Goal: Information Seeking & Learning: Learn about a topic

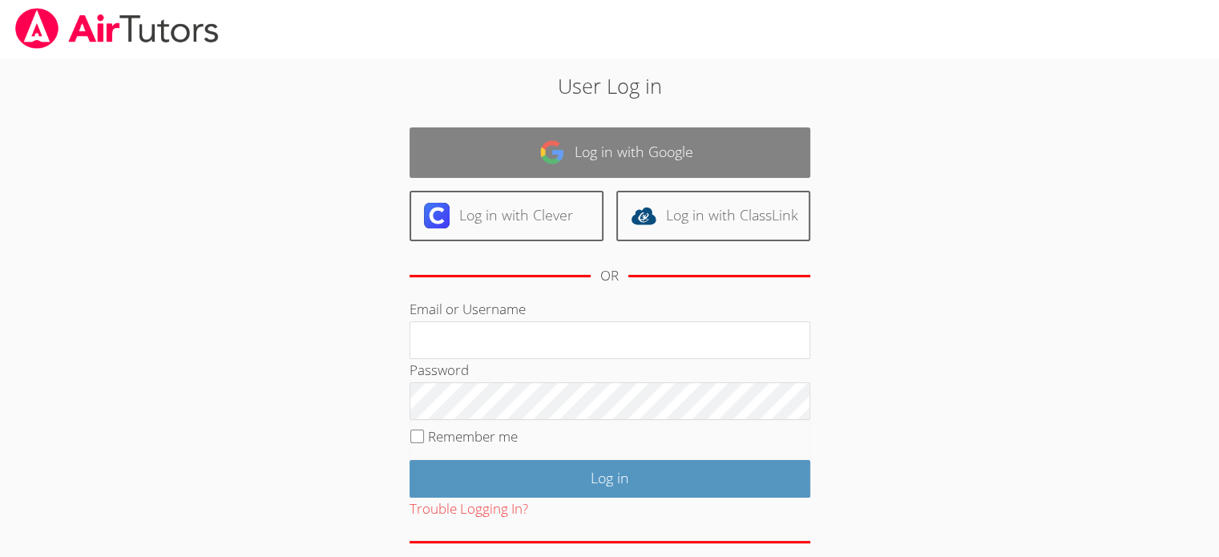
click at [657, 149] on link "Log in with Google" at bounding box center [610, 152] width 401 height 50
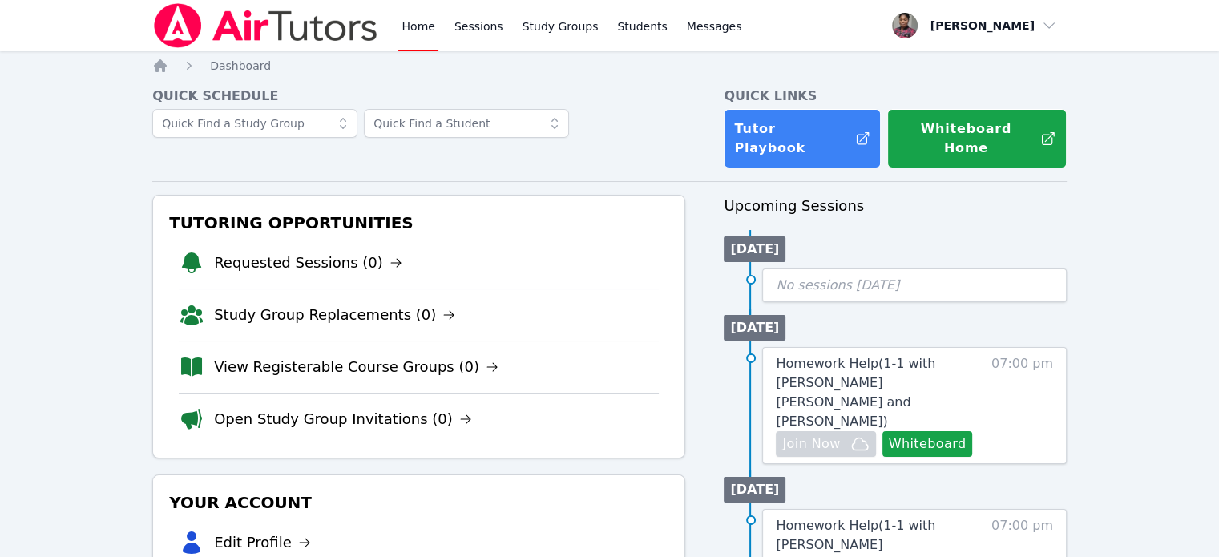
click at [345, 121] on icon at bounding box center [343, 123] width 6 height 11
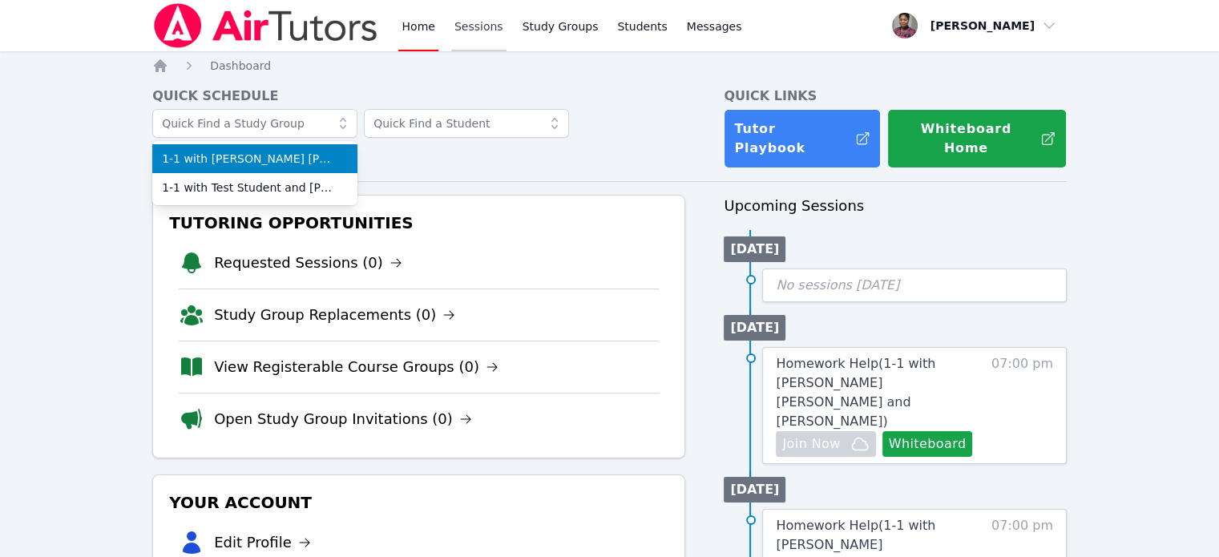
click at [466, 22] on link "Sessions" at bounding box center [478, 25] width 55 height 51
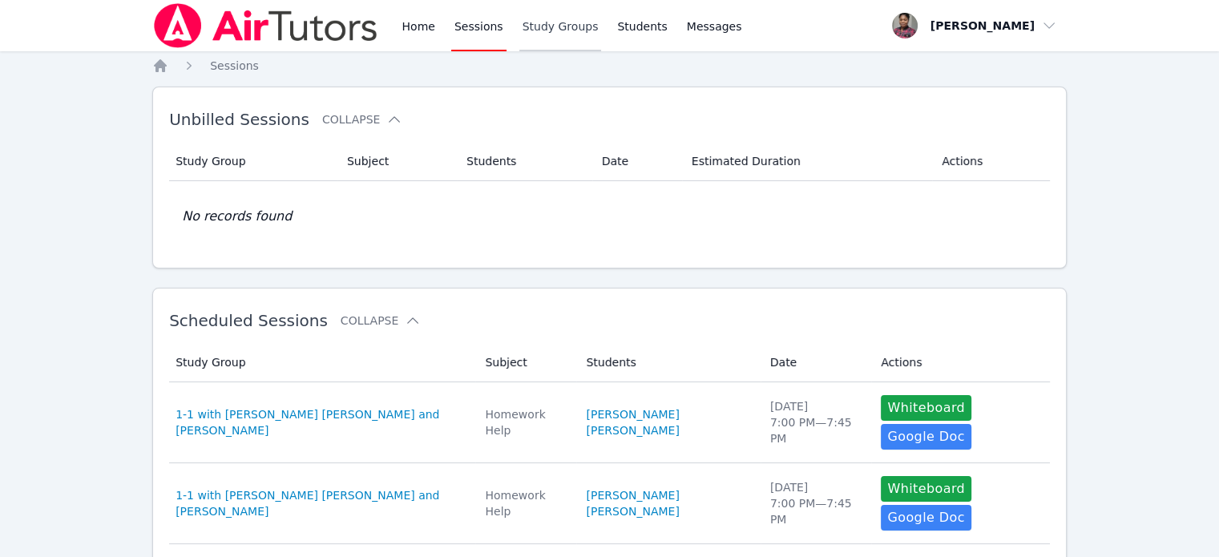
click at [547, 34] on link "Study Groups" at bounding box center [560, 25] width 83 height 51
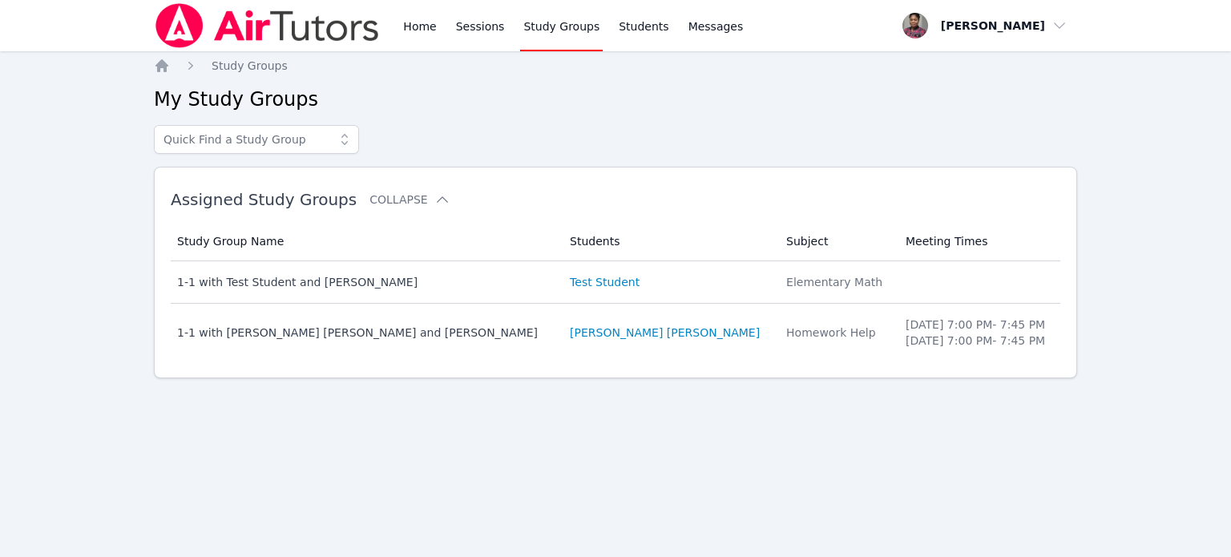
click at [573, 31] on link "Study Groups" at bounding box center [561, 25] width 83 height 51
click at [341, 144] on icon at bounding box center [345, 139] width 16 height 16
type input "Lawndale"
click at [424, 26] on link "Home" at bounding box center [419, 25] width 39 height 51
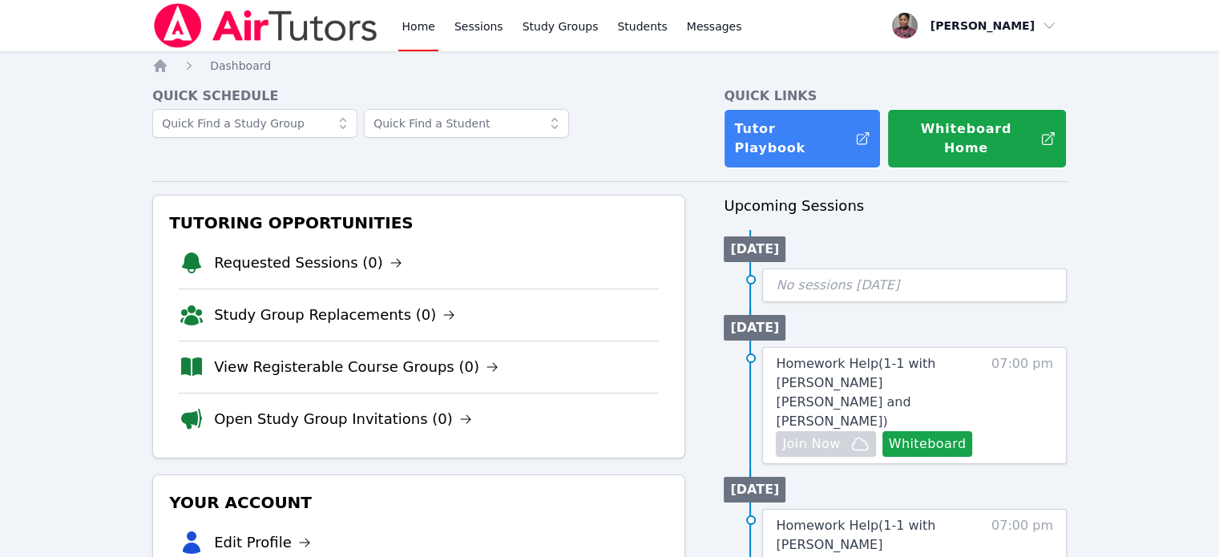
click at [345, 124] on icon at bounding box center [343, 123] width 16 height 16
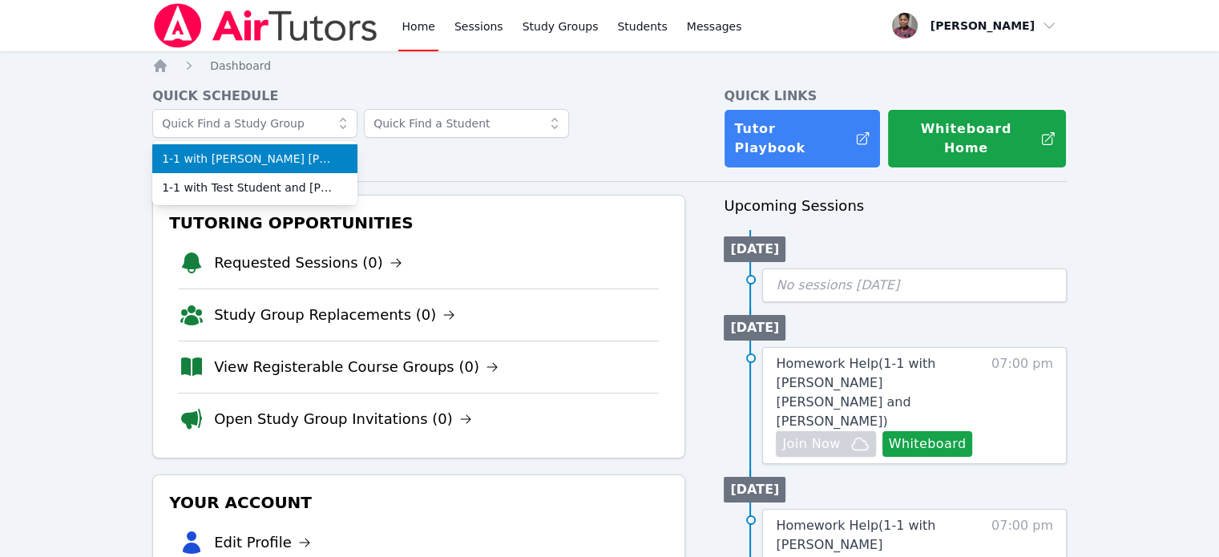
click at [345, 124] on icon at bounding box center [343, 123] width 16 height 16
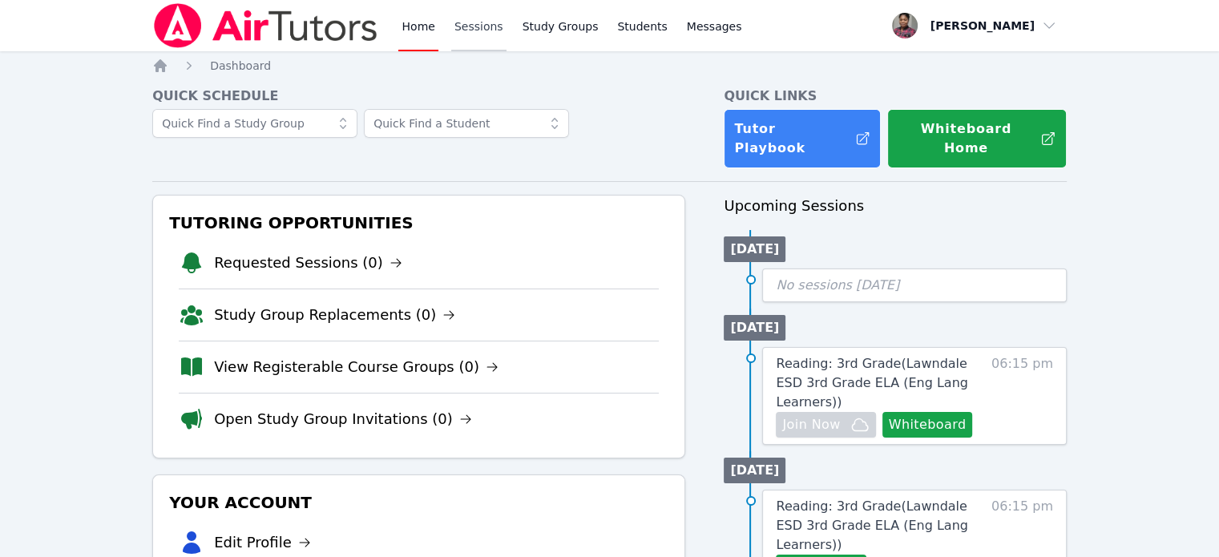
click at [471, 27] on link "Sessions" at bounding box center [478, 25] width 55 height 51
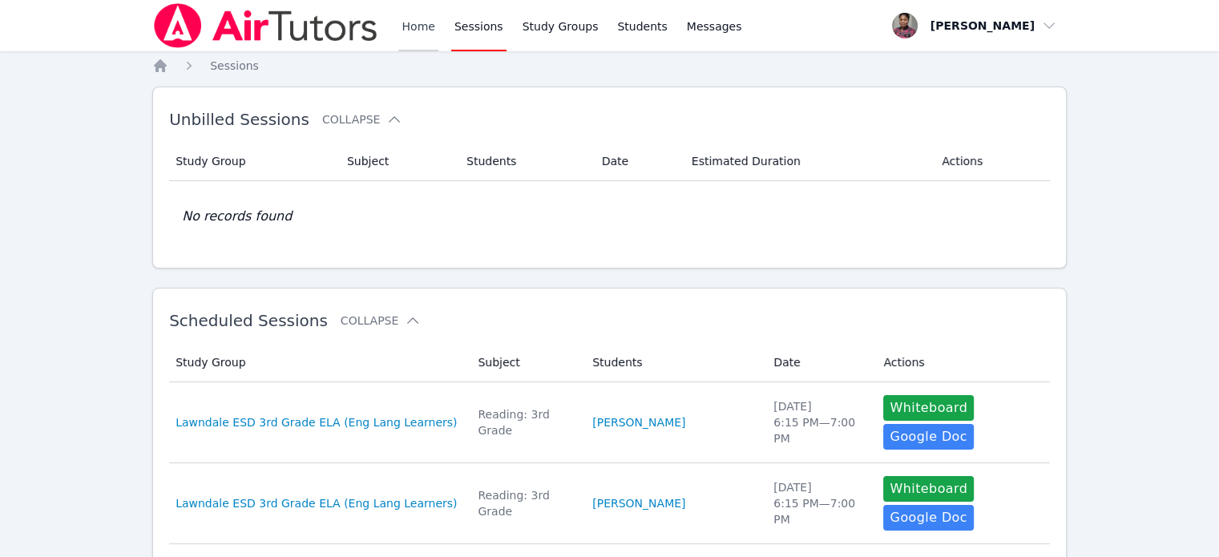
click at [427, 30] on link "Home" at bounding box center [417, 25] width 39 height 51
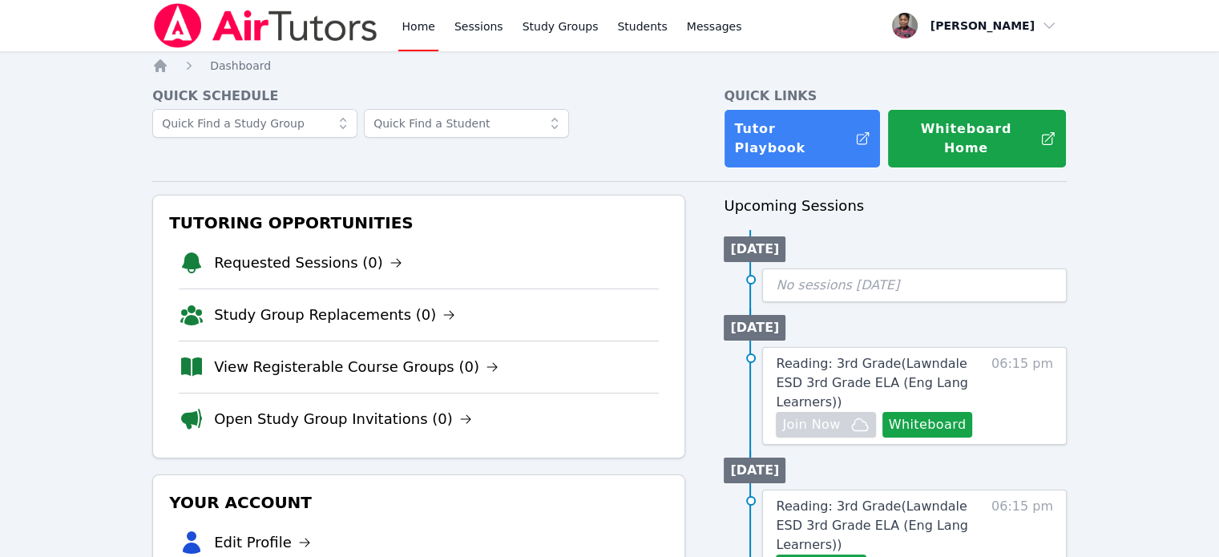
click at [341, 31] on img at bounding box center [265, 25] width 227 height 45
click at [247, 28] on img at bounding box center [265, 25] width 227 height 45
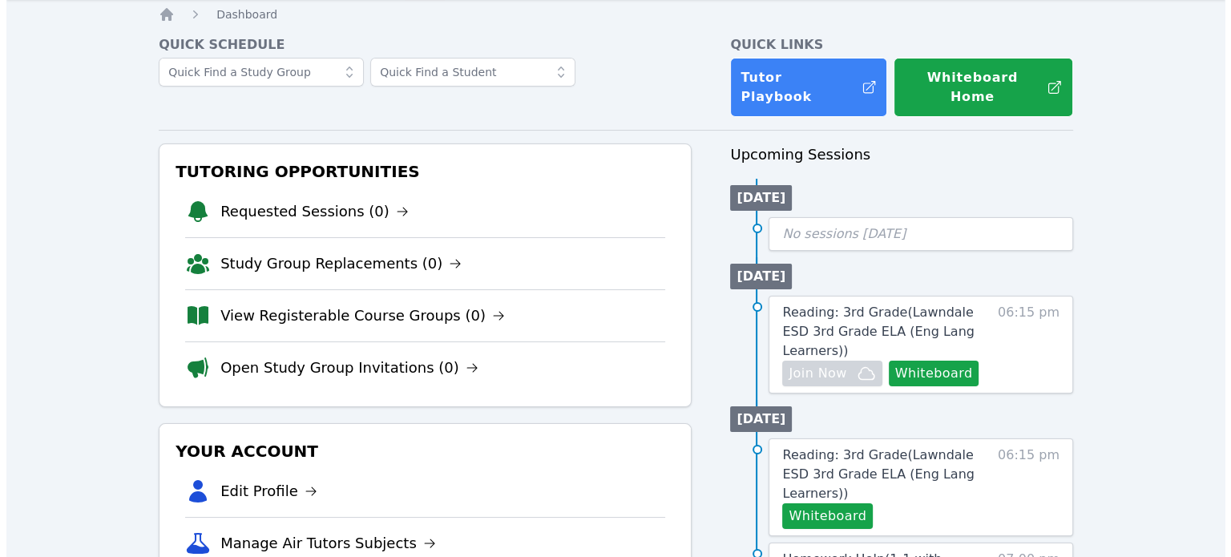
scroll to position [80, 0]
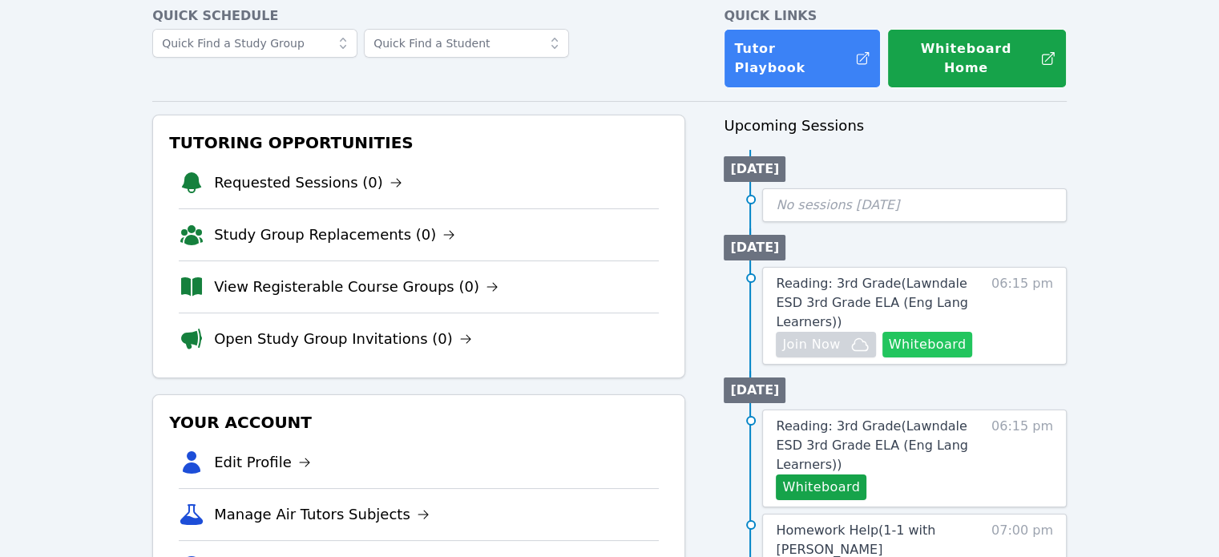
click at [950, 332] on button "Whiteboard" at bounding box center [927, 345] width 91 height 26
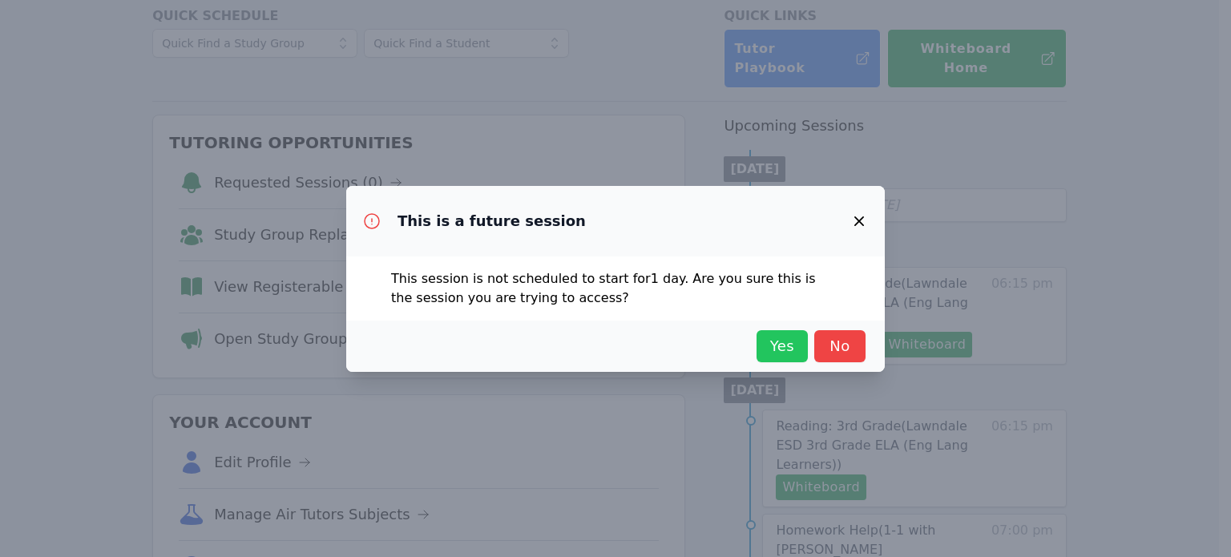
click at [782, 342] on span "Yes" at bounding box center [782, 346] width 35 height 22
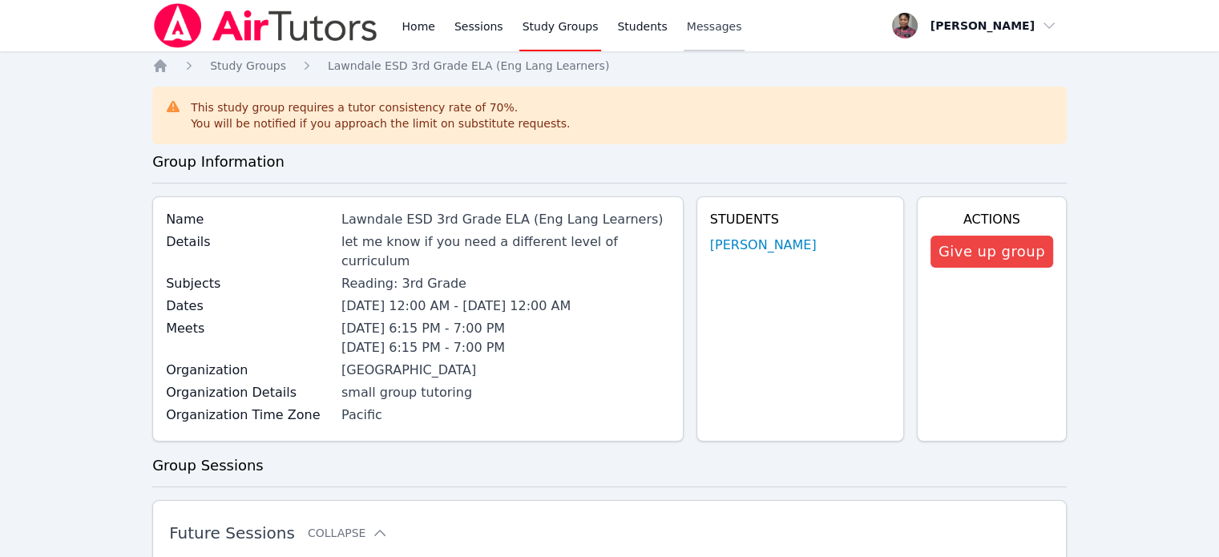
click at [687, 24] on span "Messages" at bounding box center [714, 26] width 55 height 16
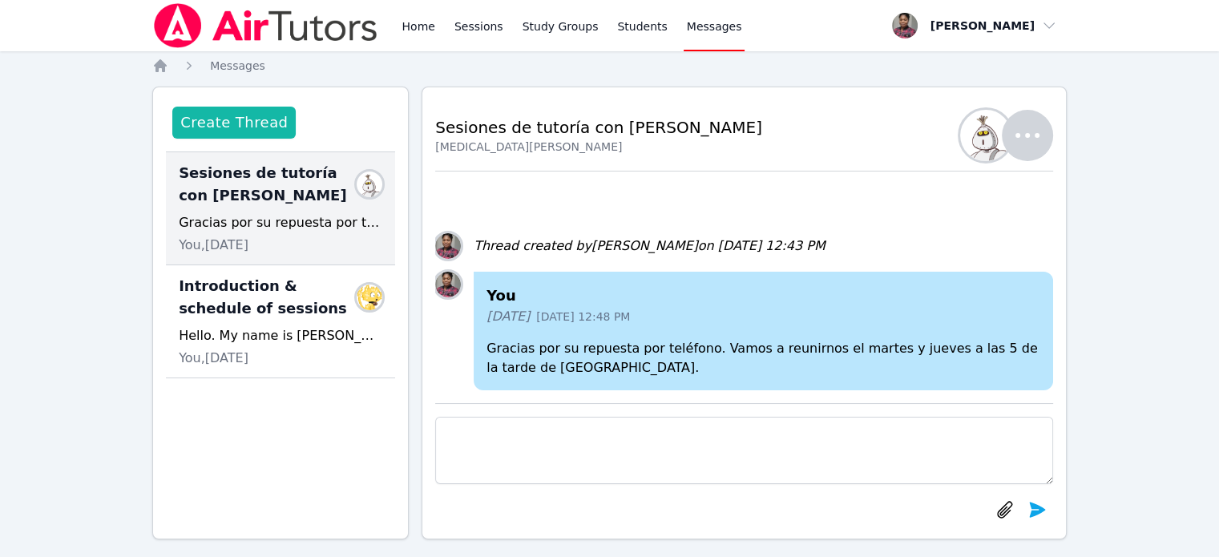
click at [229, 123] on button "Create Thread" at bounding box center [233, 123] width 123 height 32
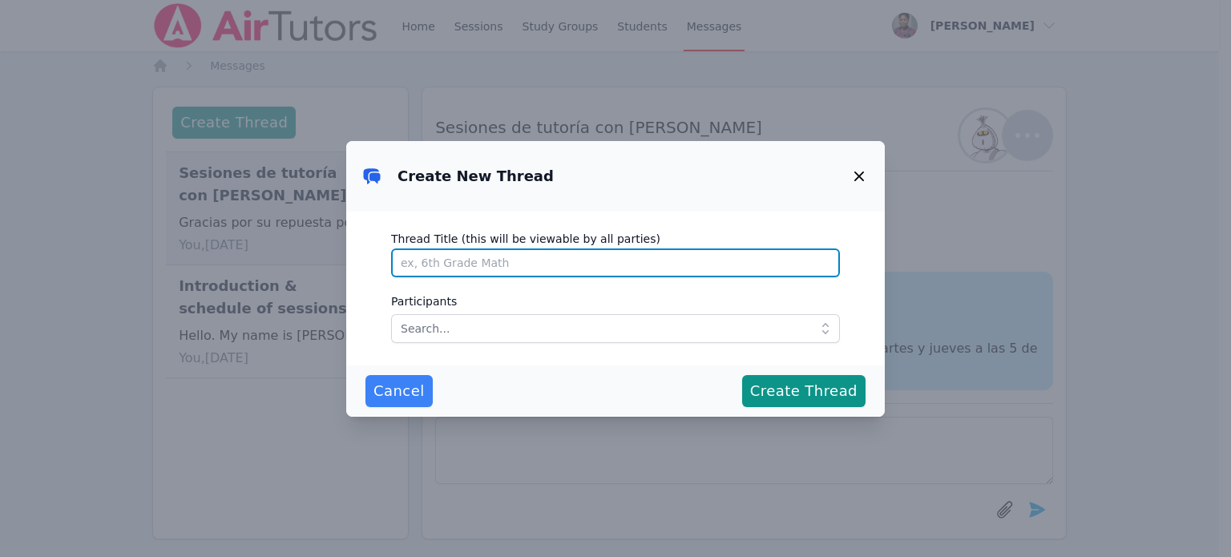
click at [799, 260] on input "Thread Title (this will be viewable by all parties)" at bounding box center [615, 262] width 449 height 29
type input "Session for 10/07/25"
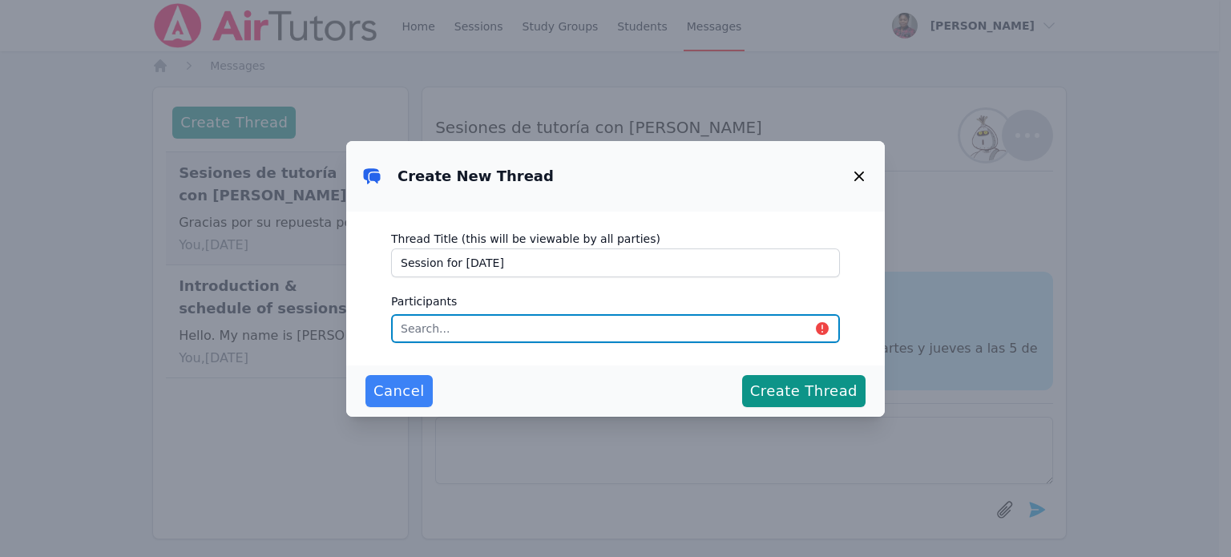
click at [807, 335] on input "text" at bounding box center [615, 328] width 449 height 29
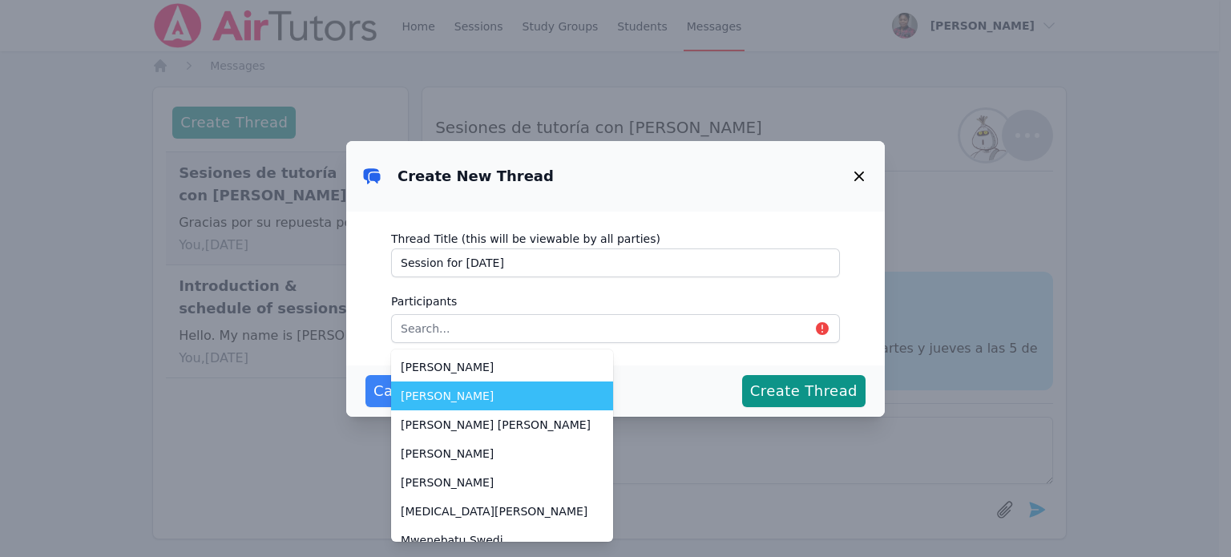
click at [450, 390] on span "[PERSON_NAME]" at bounding box center [502, 396] width 203 height 16
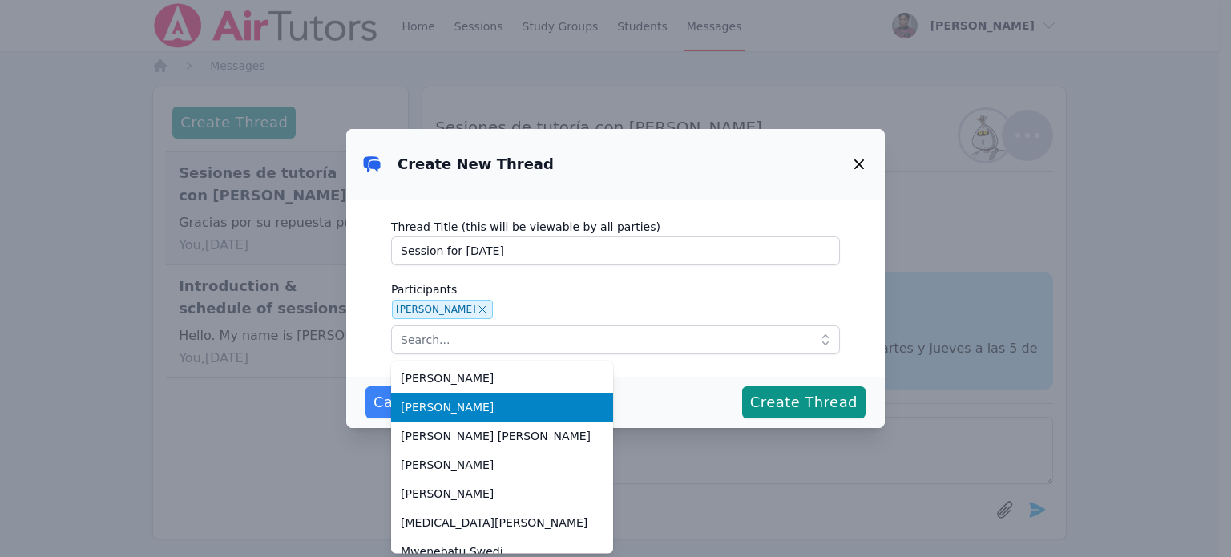
click at [449, 403] on span "[PERSON_NAME]" at bounding box center [502, 407] width 203 height 16
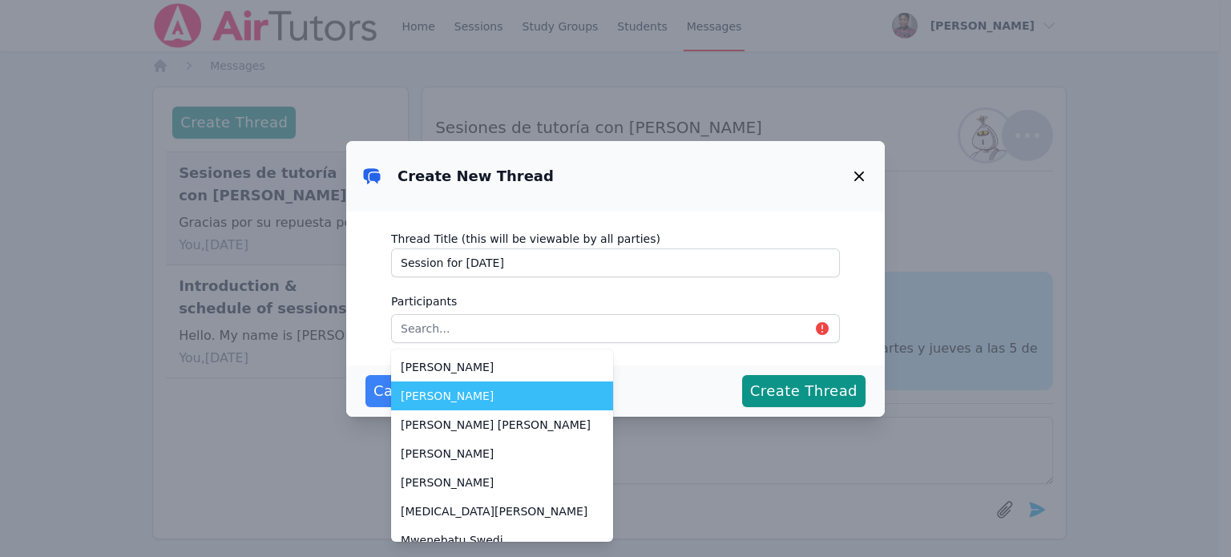
click at [481, 404] on li "[PERSON_NAME]" at bounding box center [502, 395] width 222 height 29
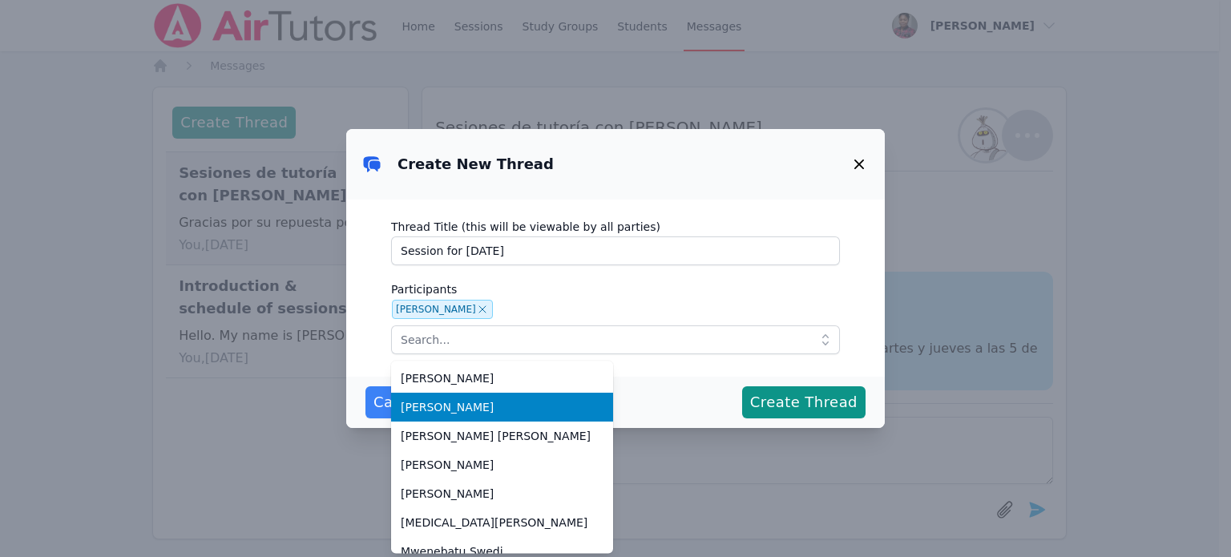
click at [609, 390] on div "Cancel Create Thread" at bounding box center [615, 402] width 500 height 32
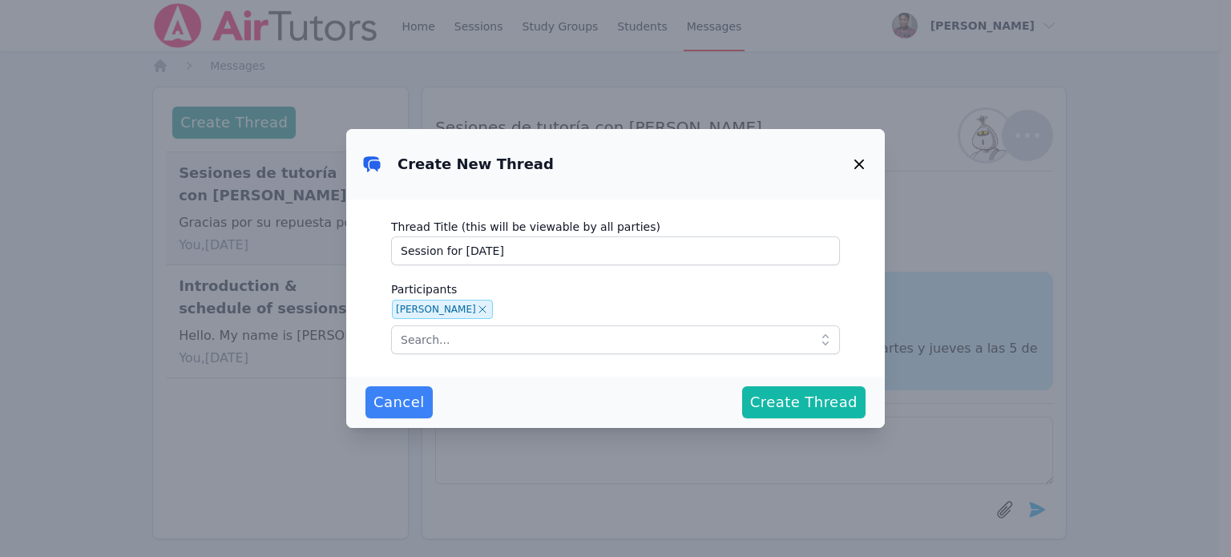
click at [771, 394] on span "Create Thread" at bounding box center [803, 402] width 107 height 22
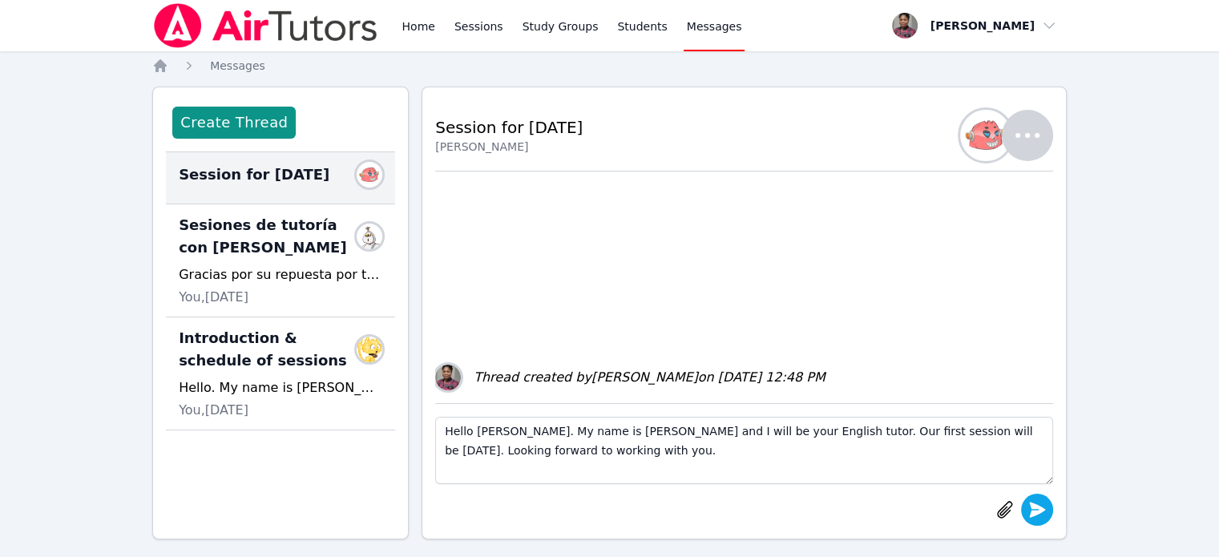
type textarea "Hello Celine. My name is Ms. Asale and I will be your English tutor. Our first …"
click at [1042, 512] on icon "submit" at bounding box center [1036, 509] width 19 height 19
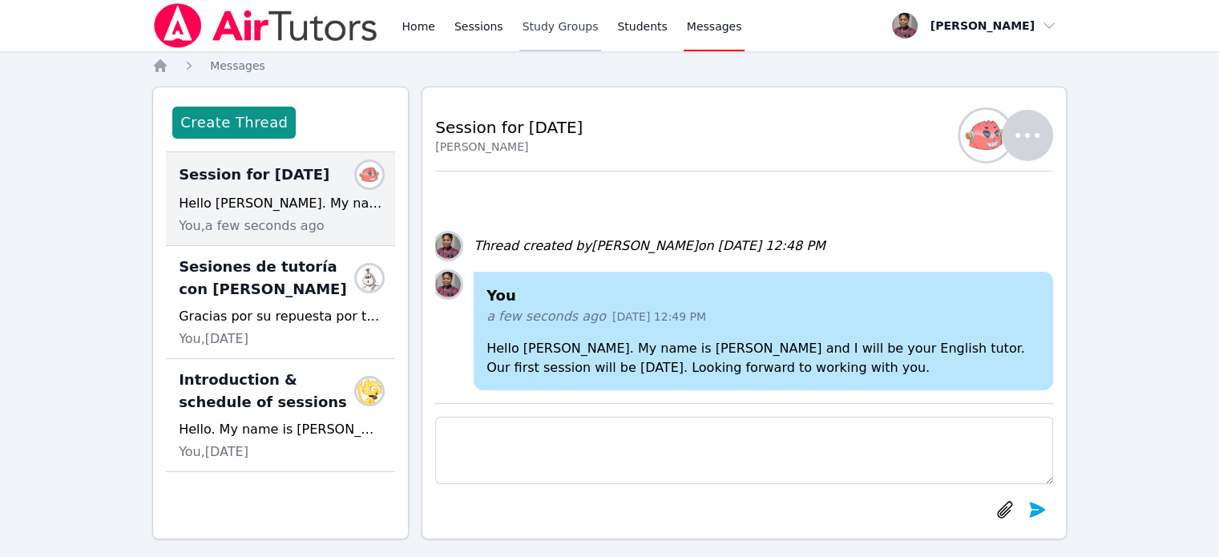
click at [557, 22] on link "Study Groups" at bounding box center [560, 25] width 83 height 51
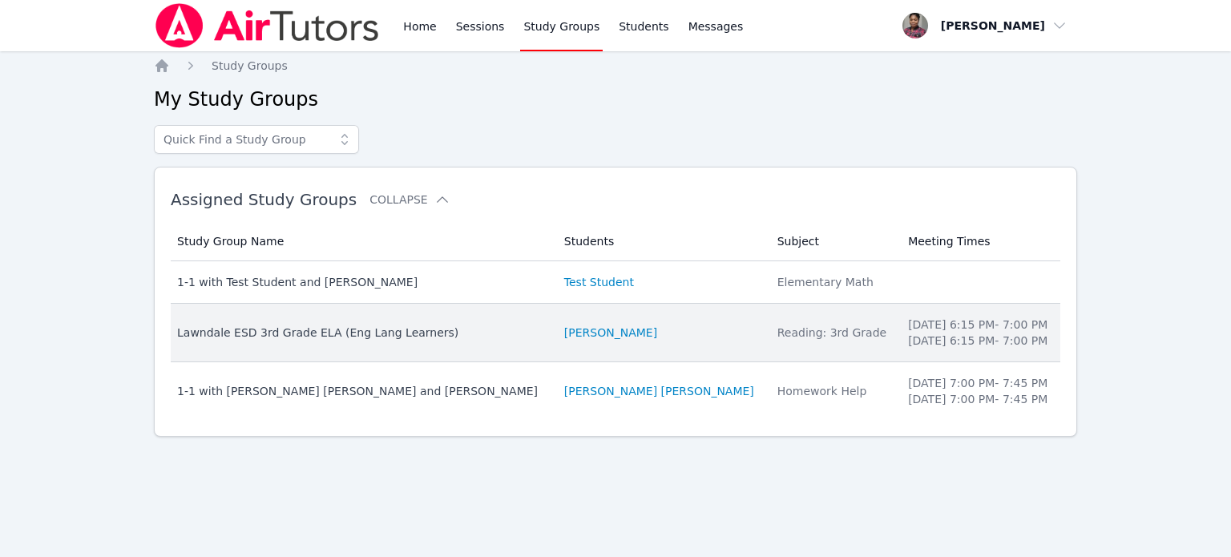
click at [368, 335] on div "Lawndale ESD 3rd Grade ELA (Eng Lang Learners)" at bounding box center [361, 333] width 368 height 16
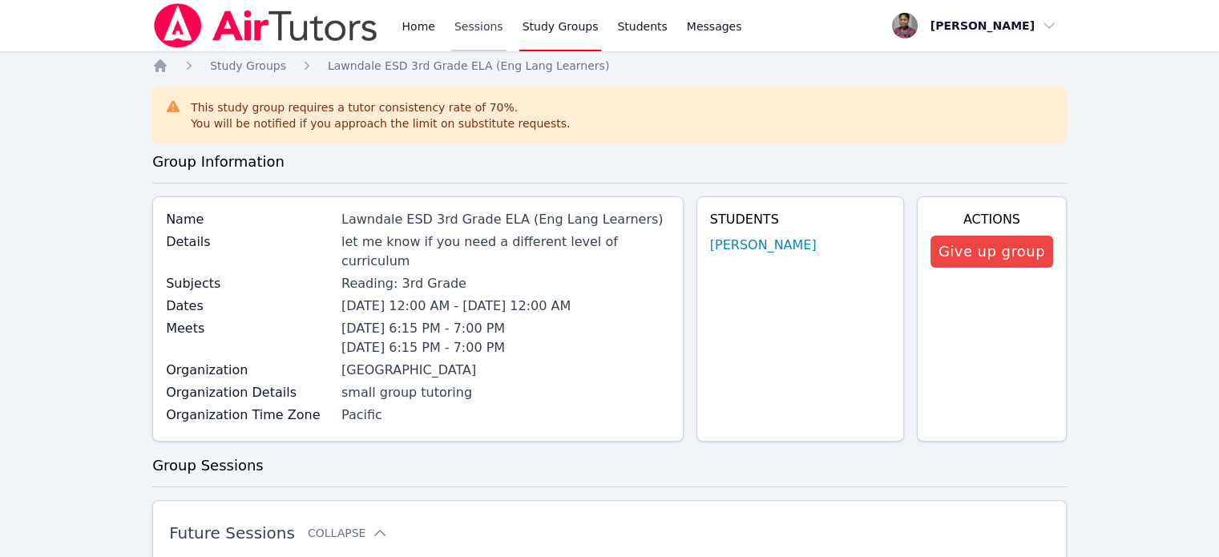
click at [472, 28] on link "Sessions" at bounding box center [478, 25] width 55 height 51
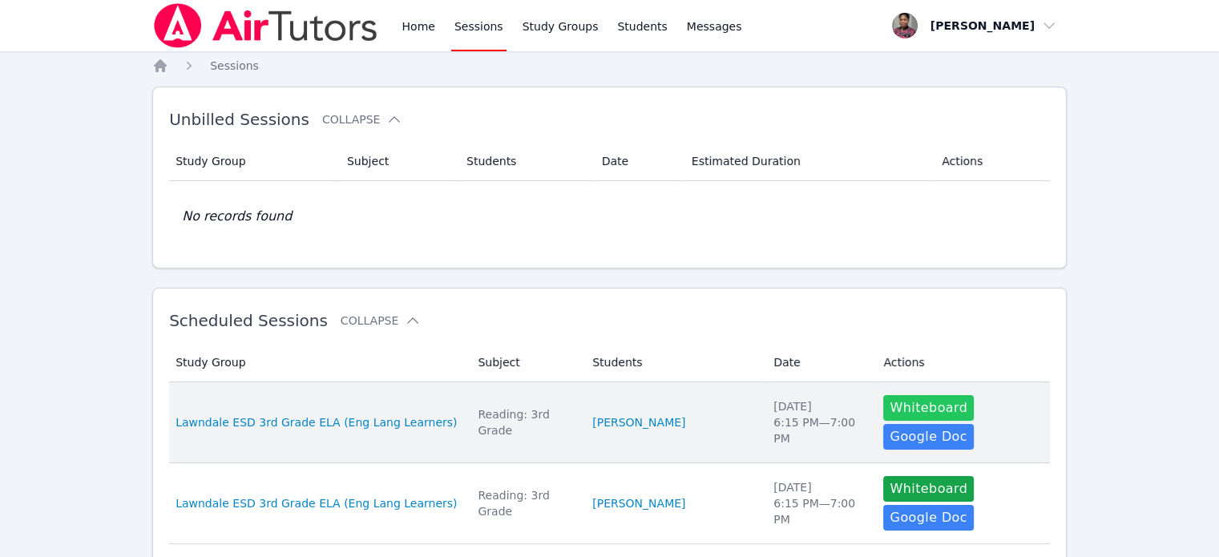
click at [913, 403] on button "Whiteboard" at bounding box center [928, 408] width 91 height 26
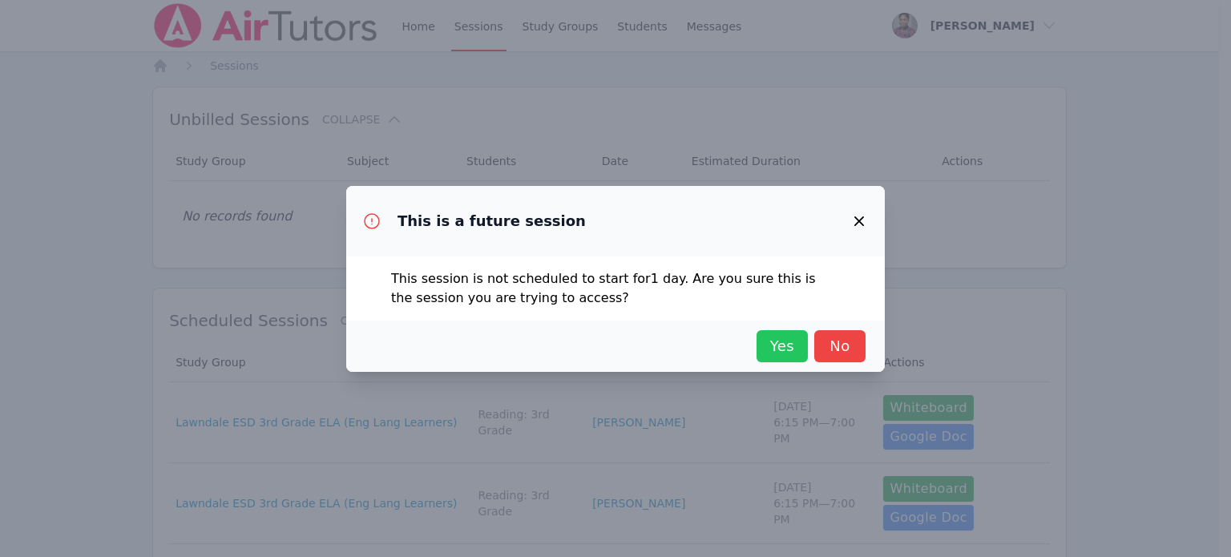
click at [789, 341] on span "Yes" at bounding box center [782, 346] width 35 height 22
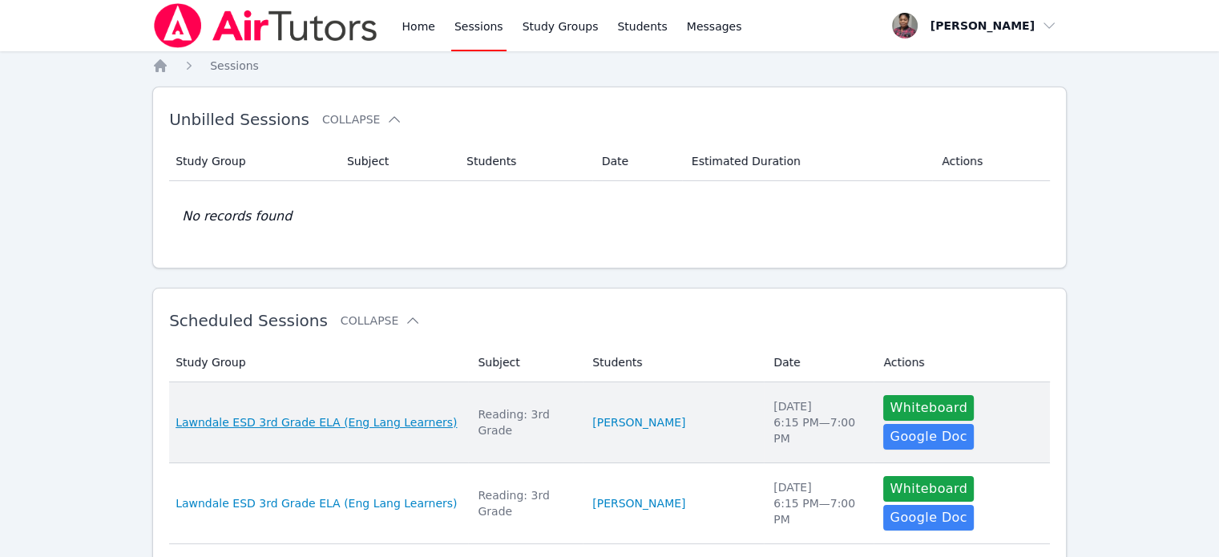
click at [267, 414] on span "Lawndale ESD 3rd Grade ELA (Eng Lang Learners)" at bounding box center [316, 422] width 281 height 16
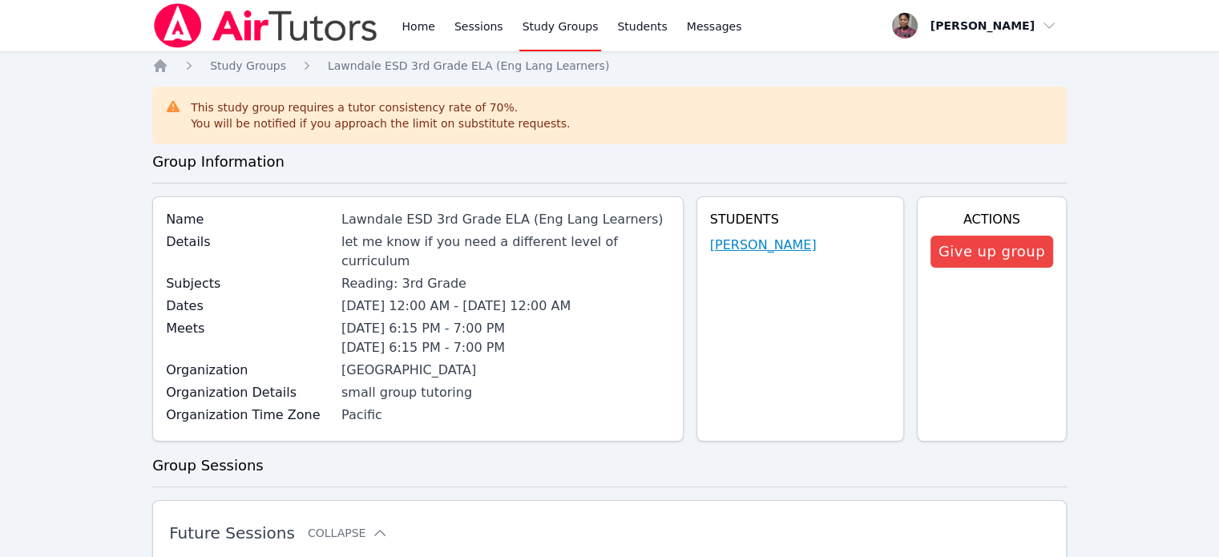
click at [773, 248] on link "[PERSON_NAME]" at bounding box center [763, 245] width 107 height 19
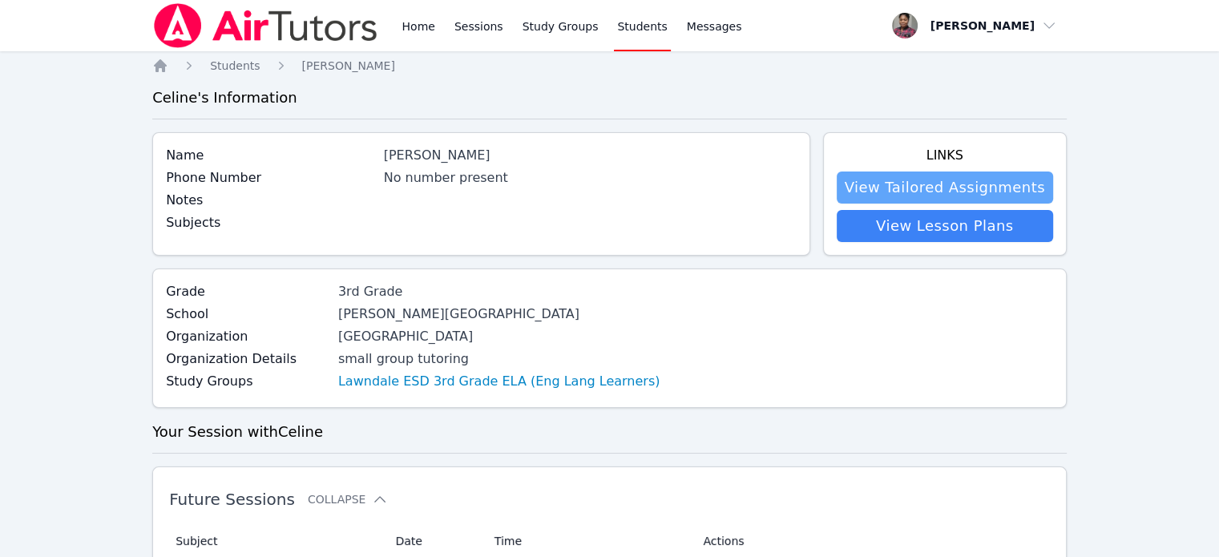
click at [907, 192] on link "View Tailored Assignments" at bounding box center [945, 188] width 216 height 32
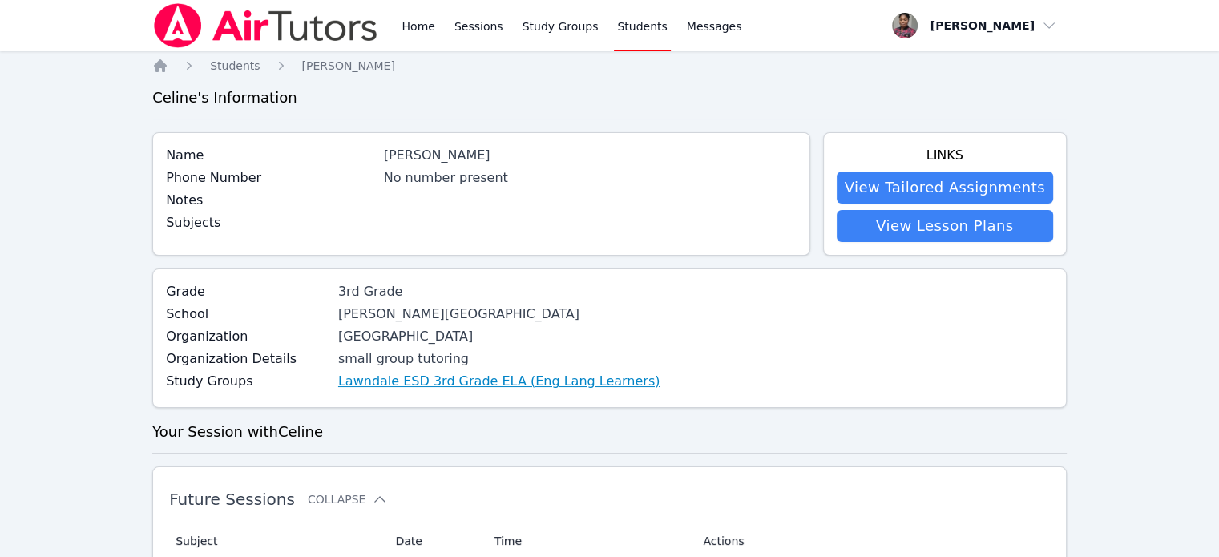
click at [519, 377] on link "Lawndale ESD 3rd Grade ELA (Eng Lang Learners)" at bounding box center [499, 381] width 322 height 19
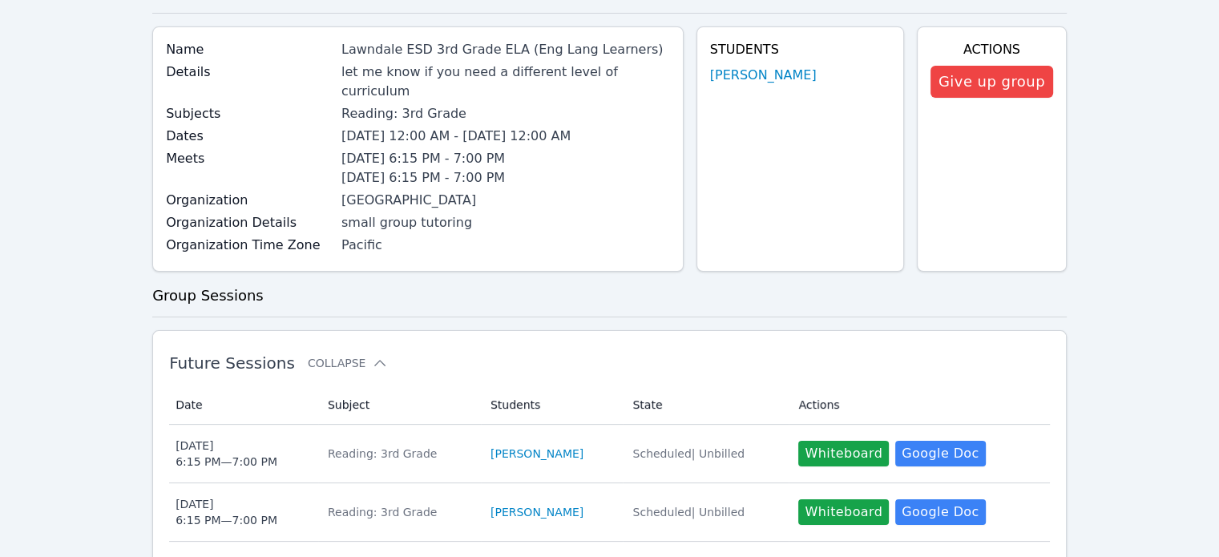
scroll to position [160, 0]
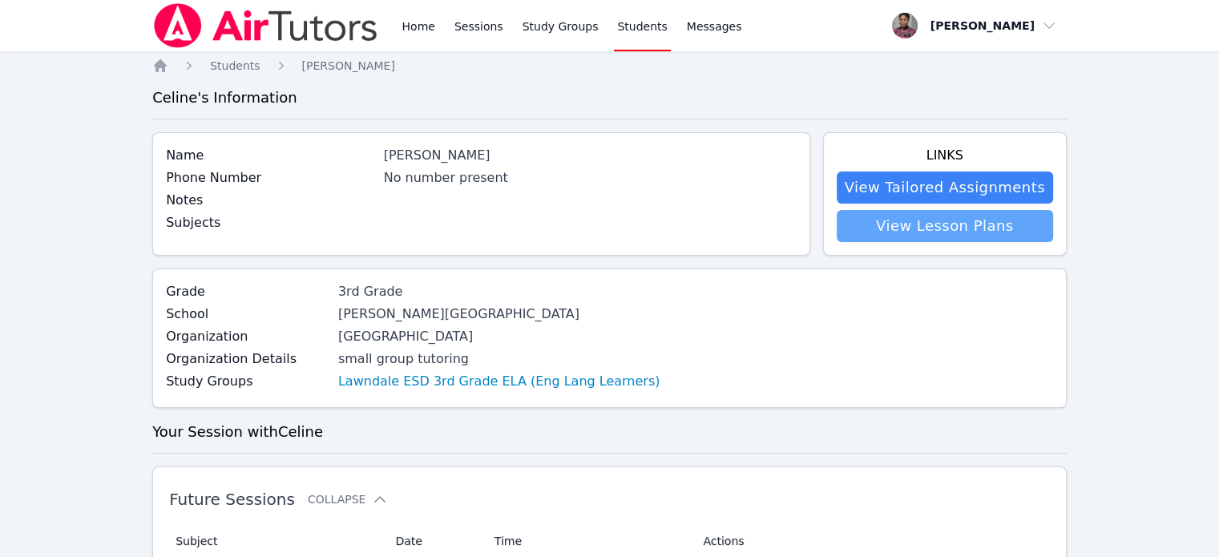
click at [946, 227] on link "View Lesson Plans" at bounding box center [945, 226] width 216 height 32
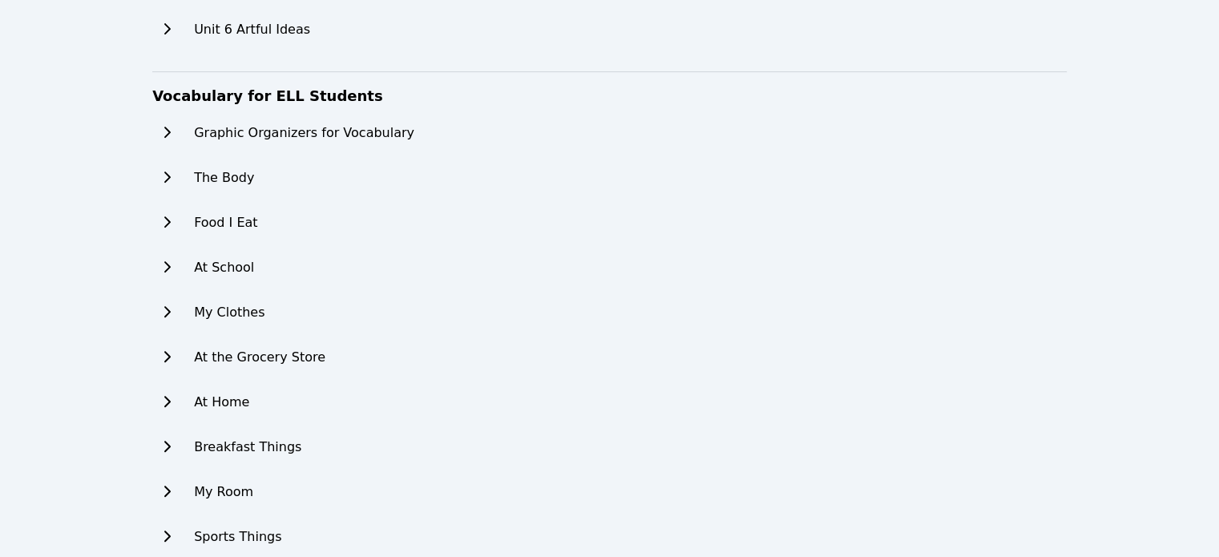
scroll to position [695, 0]
click at [341, 127] on h2 "Graphic Organizers for Vocabulary" at bounding box center [318, 133] width 249 height 19
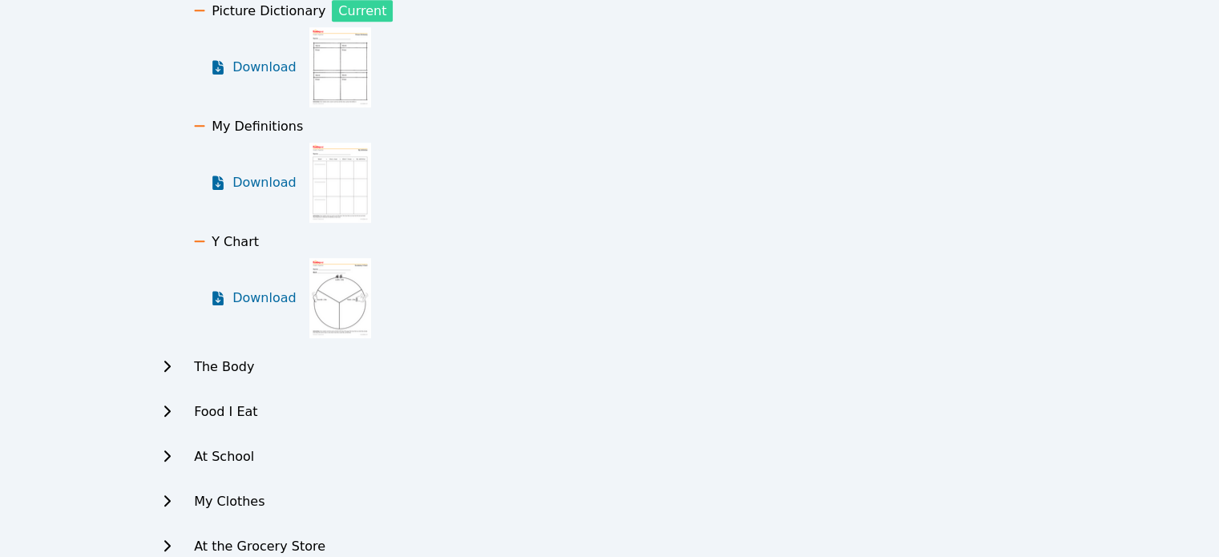
scroll to position [882, 0]
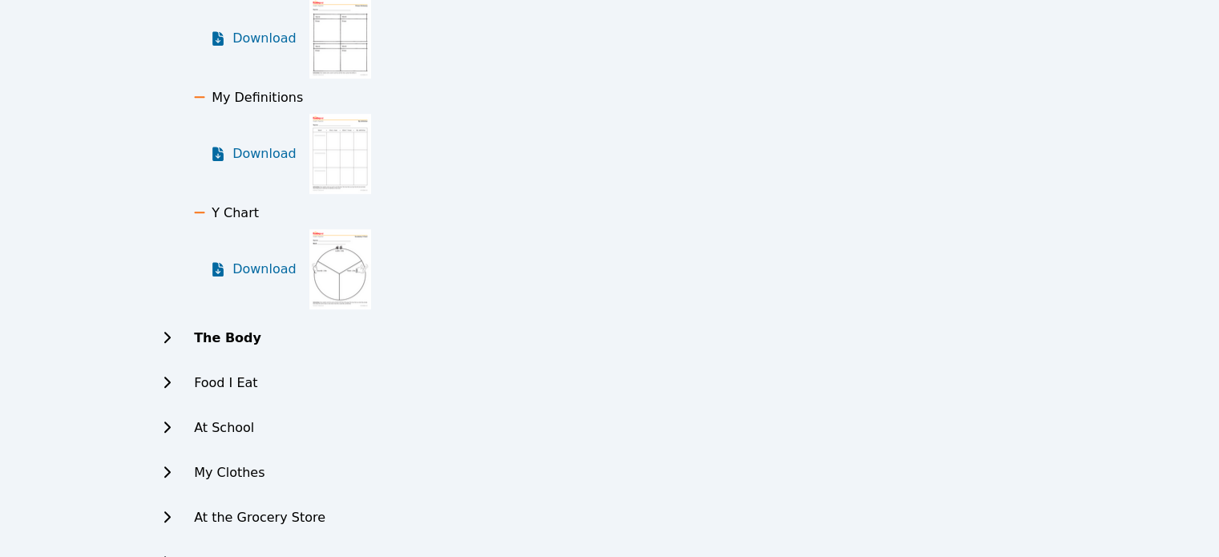
click at [175, 341] on button at bounding box center [166, 338] width 29 height 32
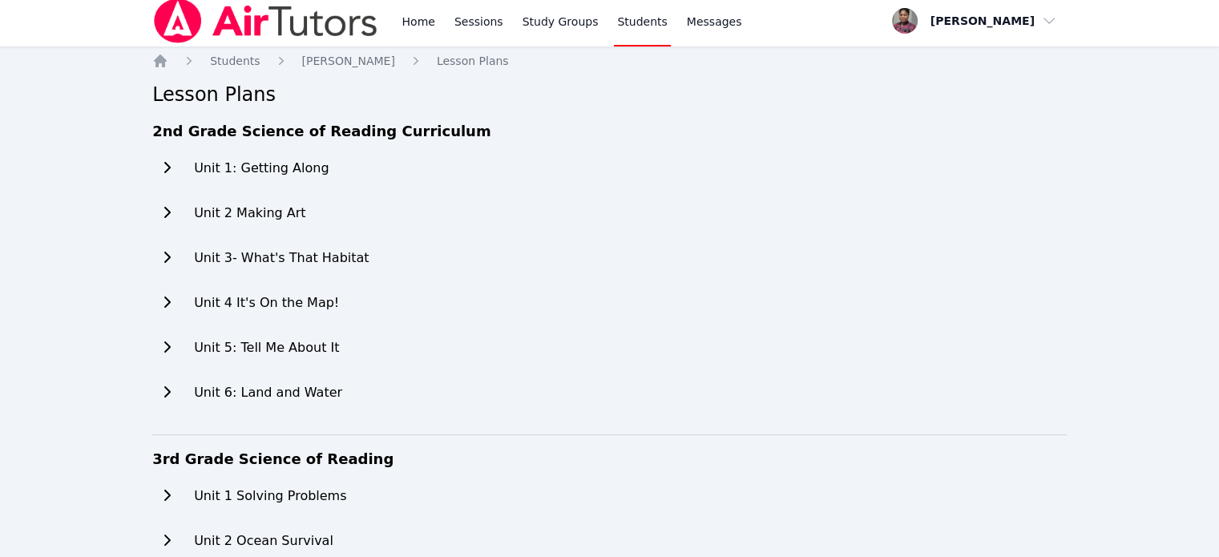
scroll to position [0, 0]
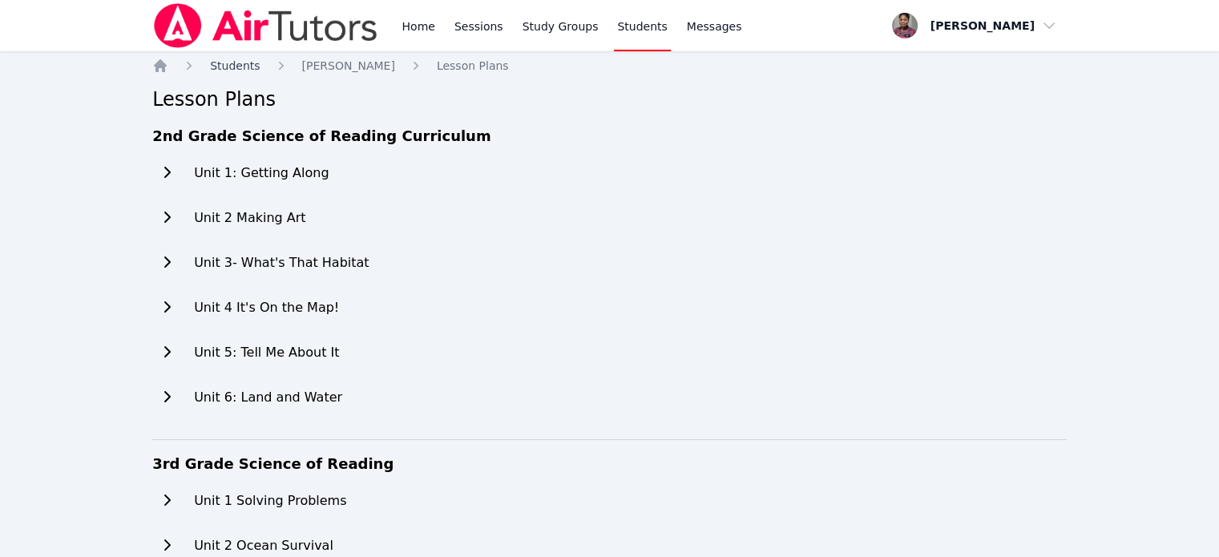
click at [229, 67] on span "Students" at bounding box center [235, 65] width 50 height 13
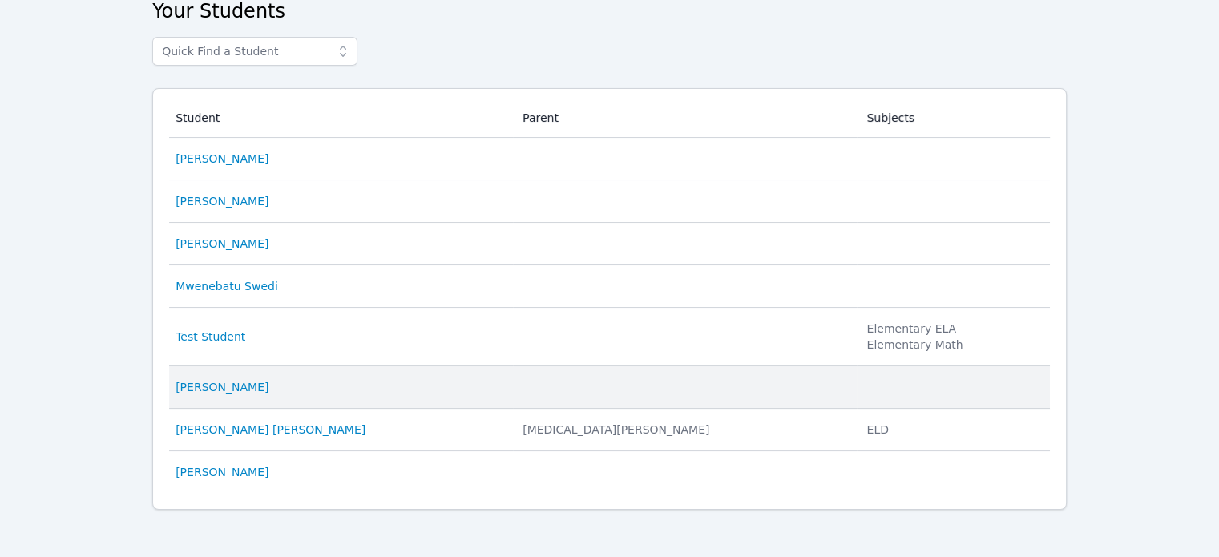
scroll to position [90, 0]
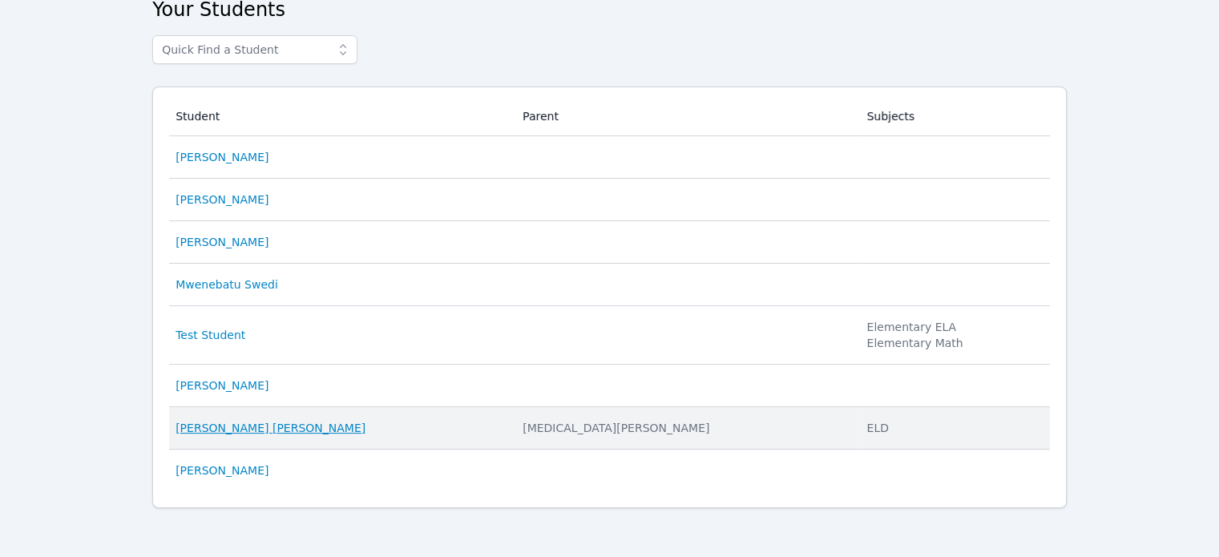
click at [264, 429] on link "Dan Geler Wittmann" at bounding box center [271, 428] width 190 height 16
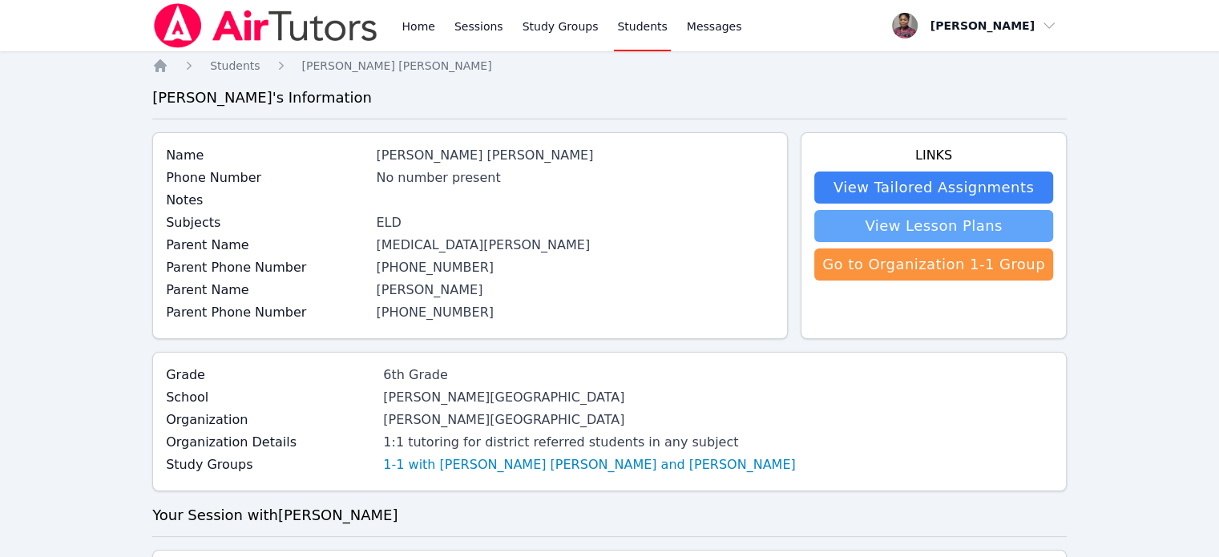
click at [957, 219] on link "View Lesson Plans" at bounding box center [933, 226] width 239 height 32
click at [233, 67] on span "Students" at bounding box center [235, 65] width 50 height 13
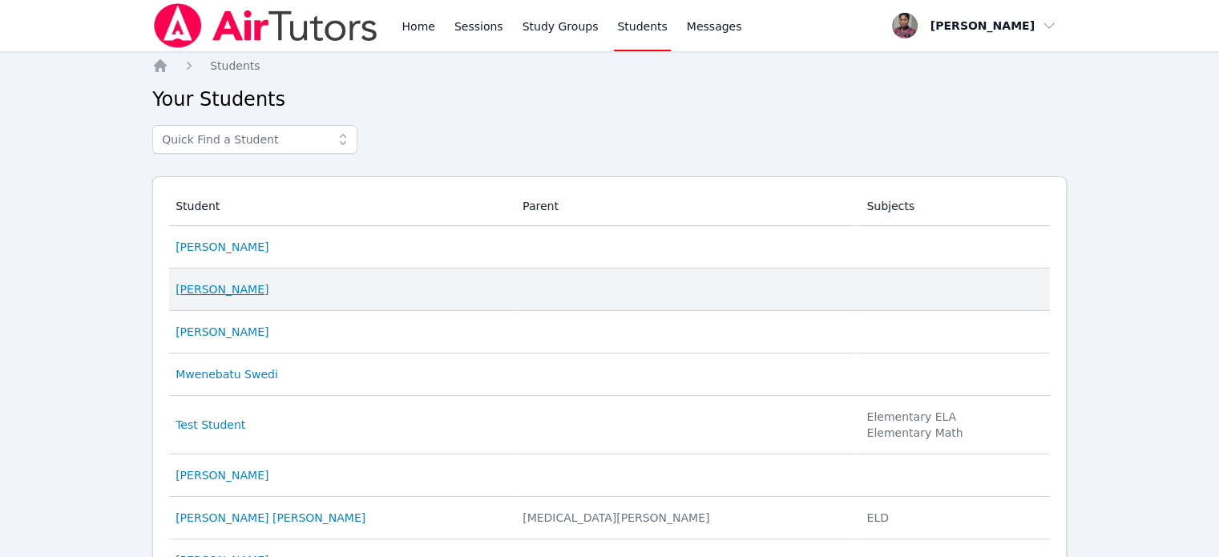
click at [213, 285] on link "Anzuruni Sethy" at bounding box center [222, 289] width 93 height 16
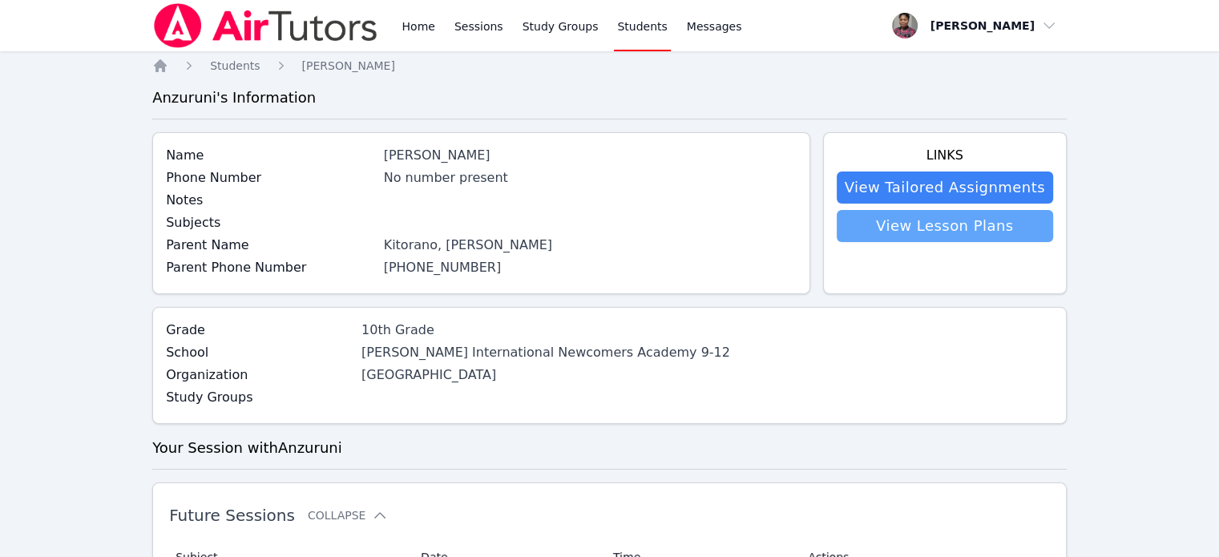
click at [956, 227] on link "View Lesson Plans" at bounding box center [945, 226] width 216 height 32
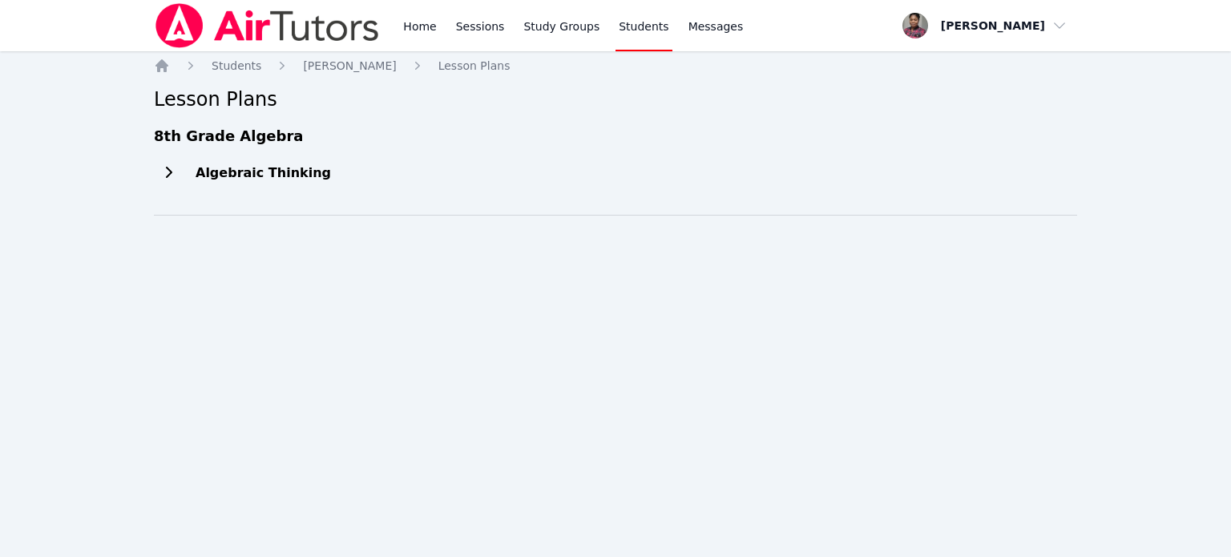
click at [257, 177] on h2 "Algebraic Thinking" at bounding box center [263, 172] width 135 height 19
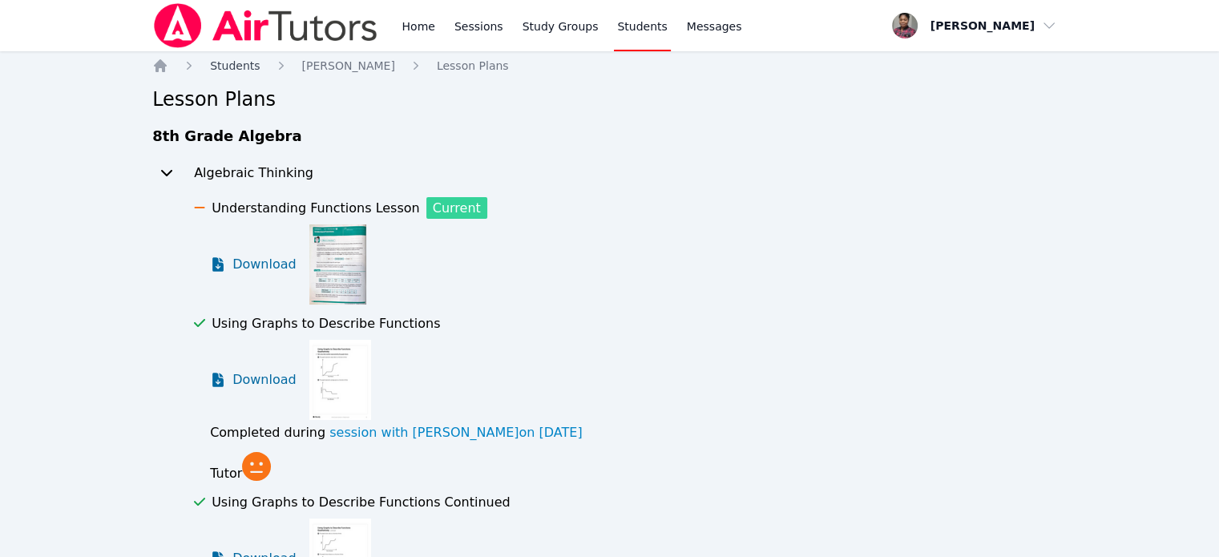
click at [249, 65] on span "Students" at bounding box center [235, 65] width 50 height 13
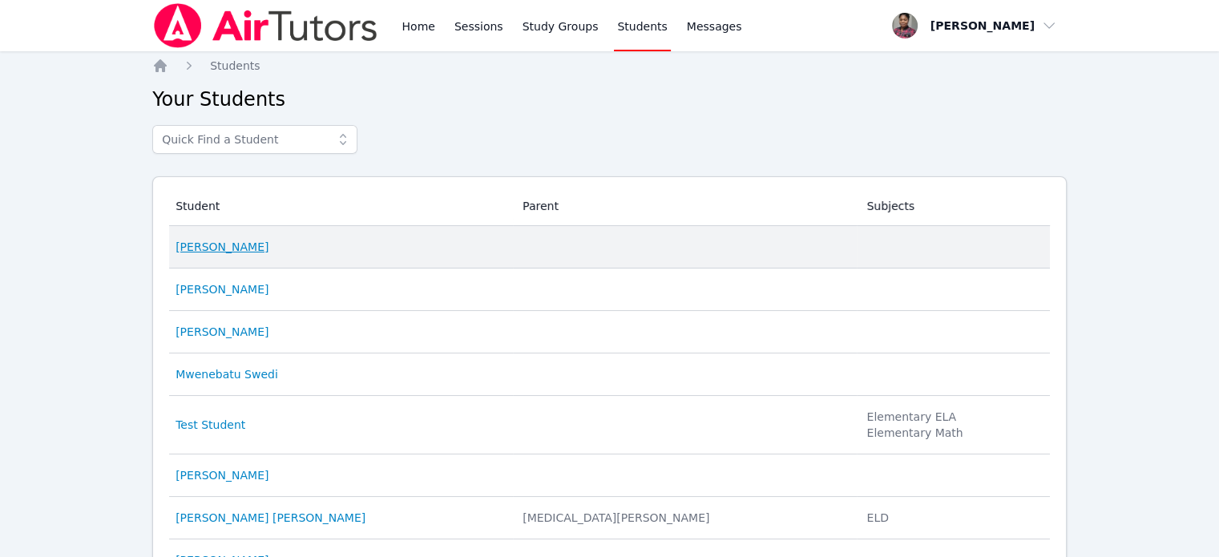
click at [223, 242] on link "Yohana Bahati" at bounding box center [222, 247] width 93 height 16
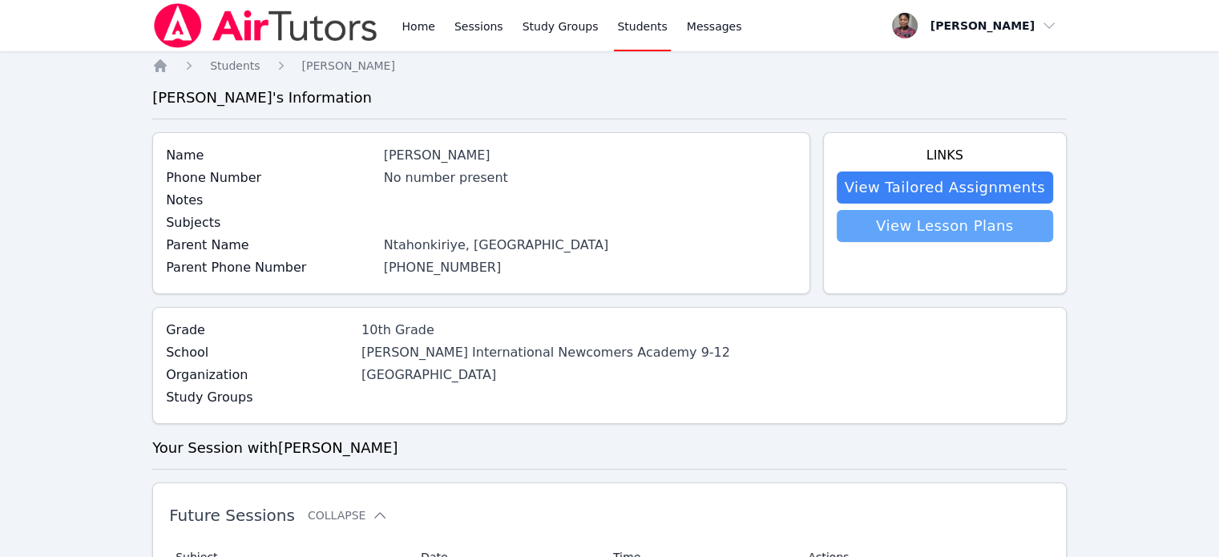
click at [940, 224] on link "View Lesson Plans" at bounding box center [945, 226] width 216 height 32
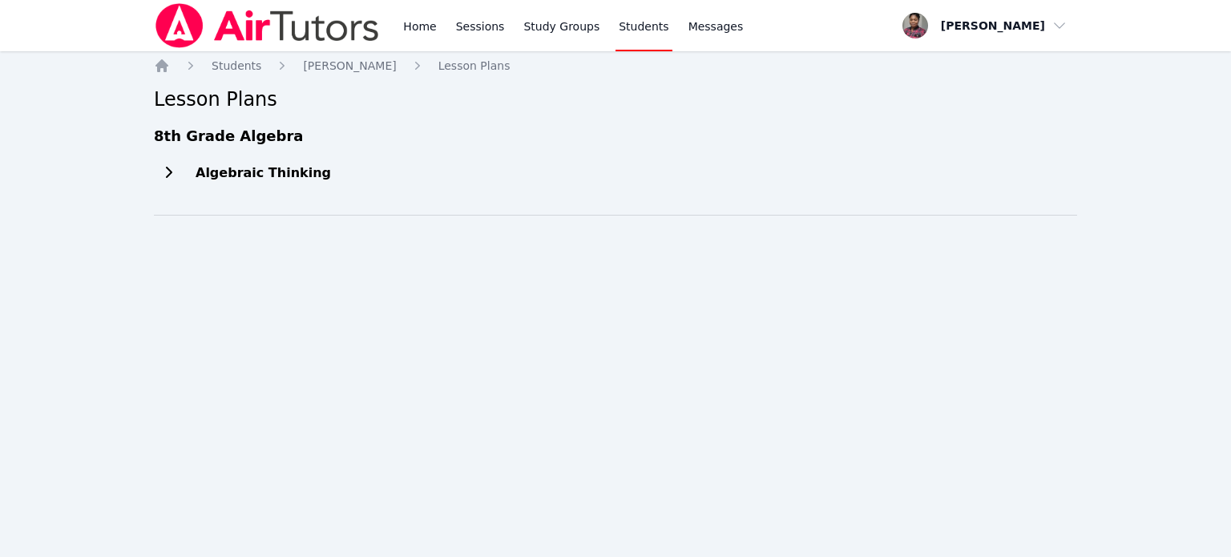
click at [276, 180] on h2 "Algebraic Thinking" at bounding box center [263, 172] width 135 height 19
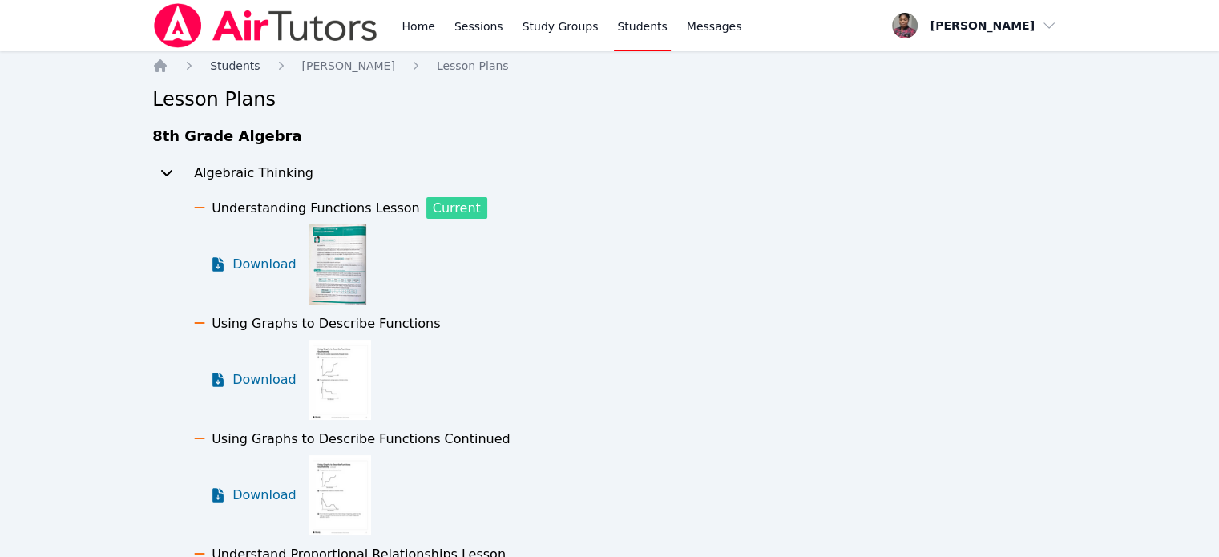
click at [245, 71] on span "Students" at bounding box center [235, 65] width 50 height 13
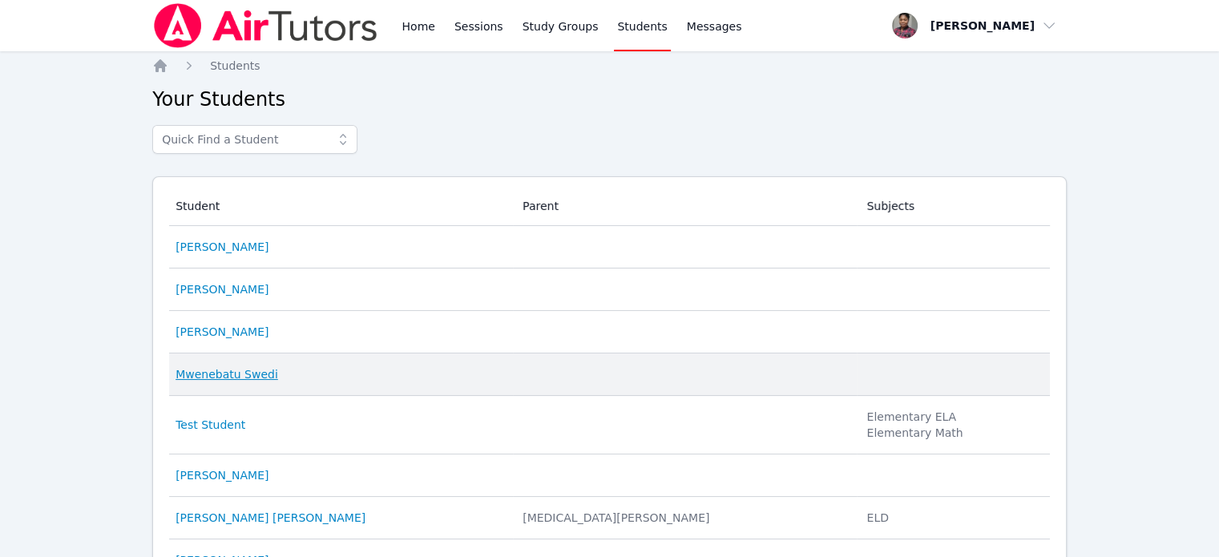
click at [221, 370] on link "Mwenebatu Swedi" at bounding box center [227, 374] width 103 height 16
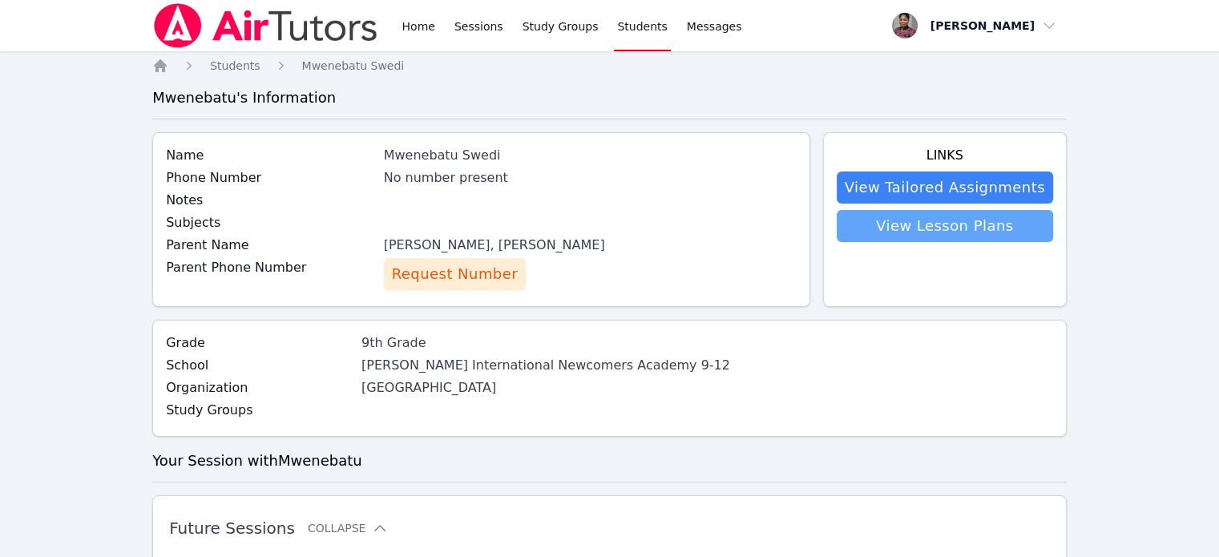
click at [955, 224] on link "View Lesson Plans" at bounding box center [945, 226] width 216 height 32
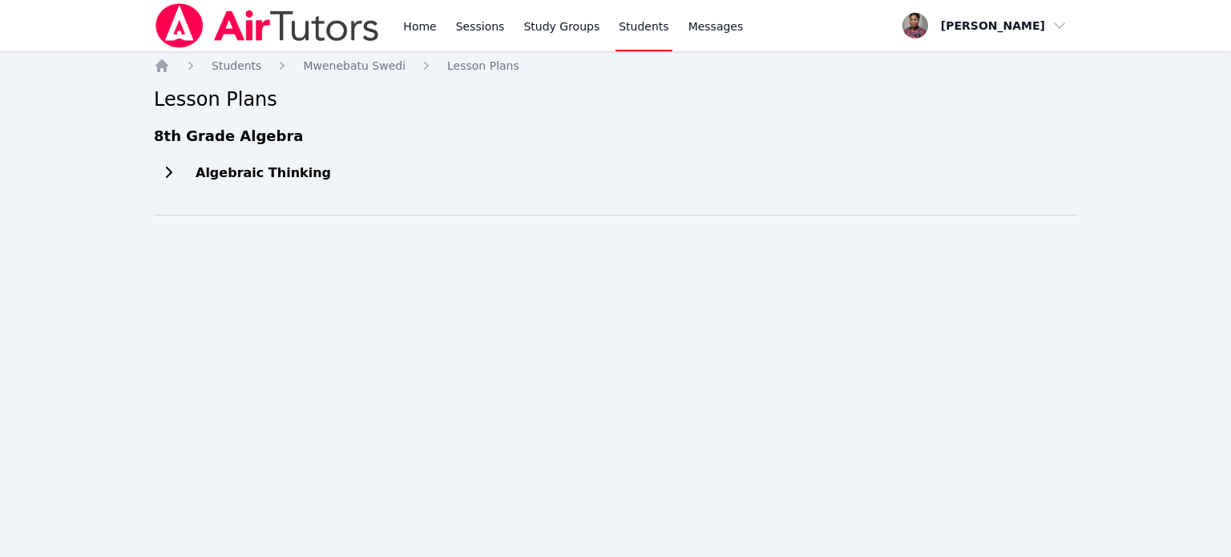
click at [277, 179] on h2 "Algebraic Thinking" at bounding box center [263, 172] width 135 height 19
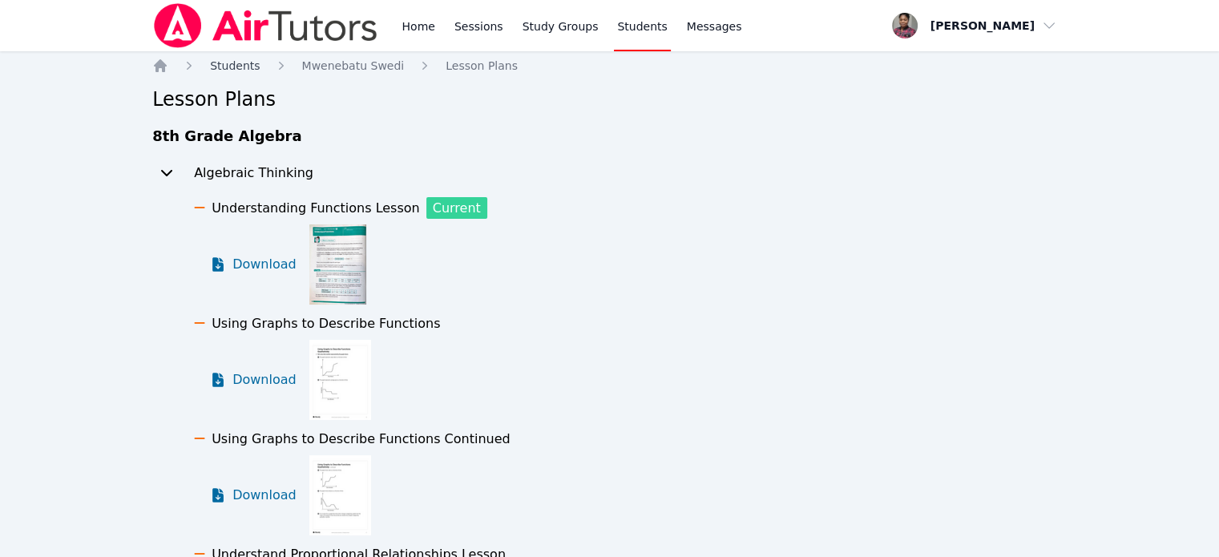
click at [243, 65] on span "Students" at bounding box center [235, 65] width 50 height 13
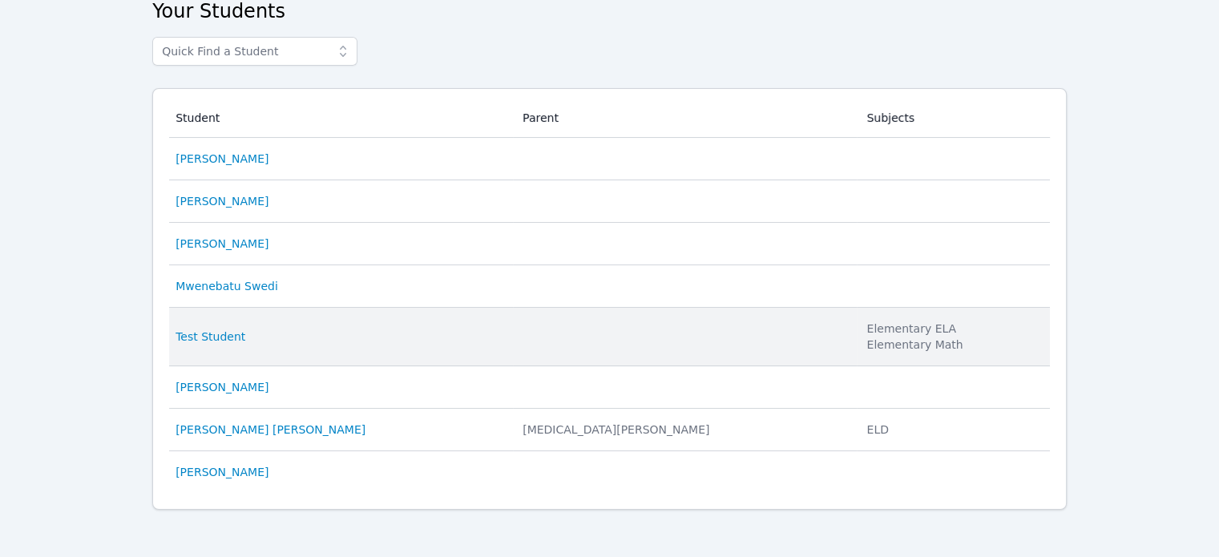
scroll to position [90, 0]
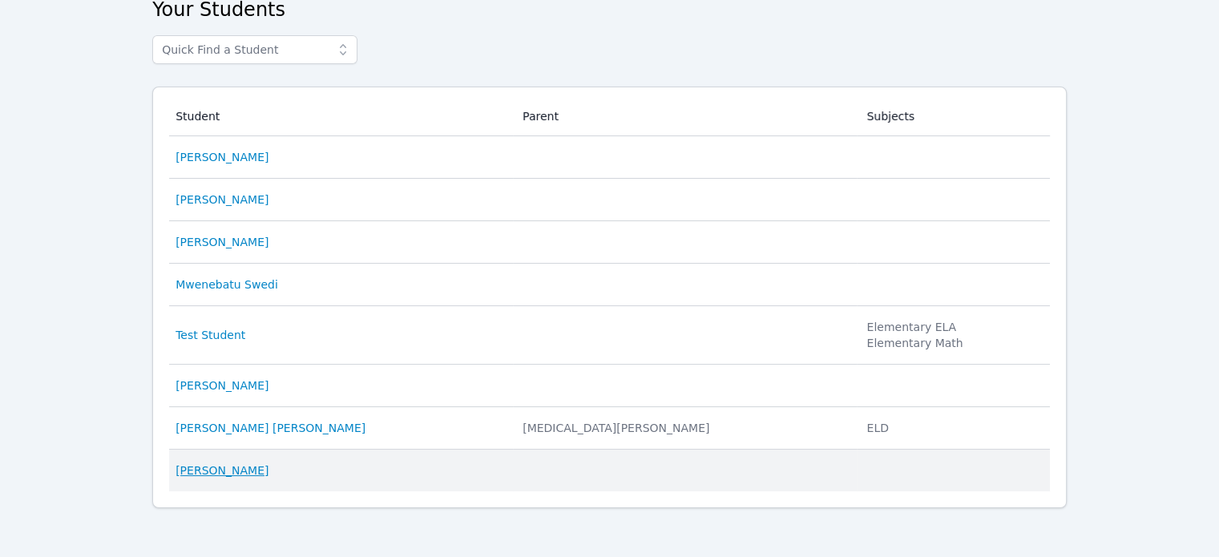
click at [224, 465] on link "[PERSON_NAME]" at bounding box center [222, 470] width 93 height 16
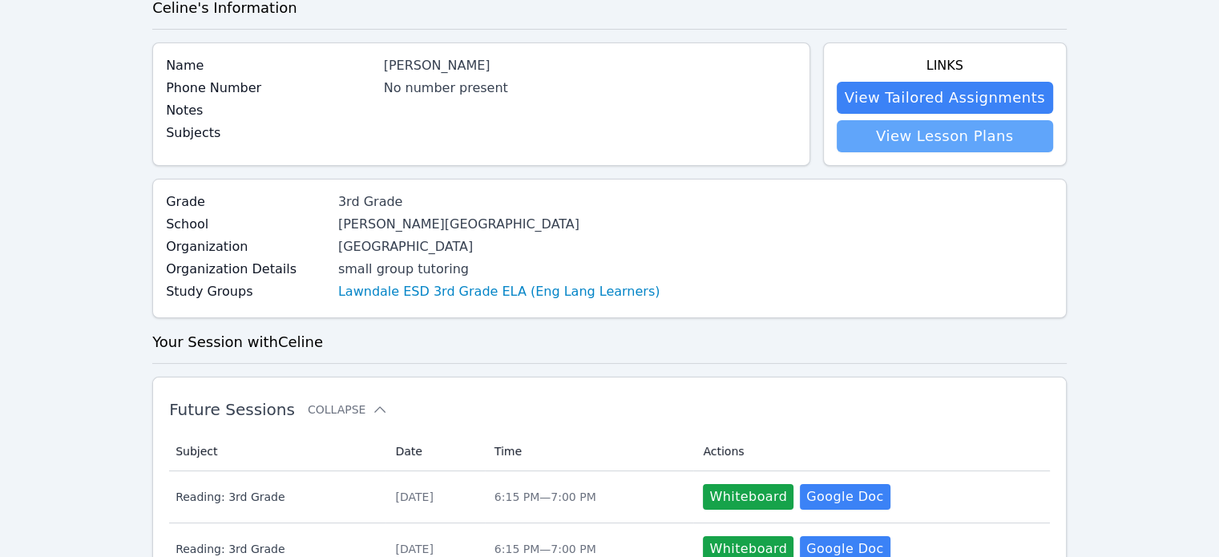
click at [949, 143] on link "View Lesson Plans" at bounding box center [945, 136] width 216 height 32
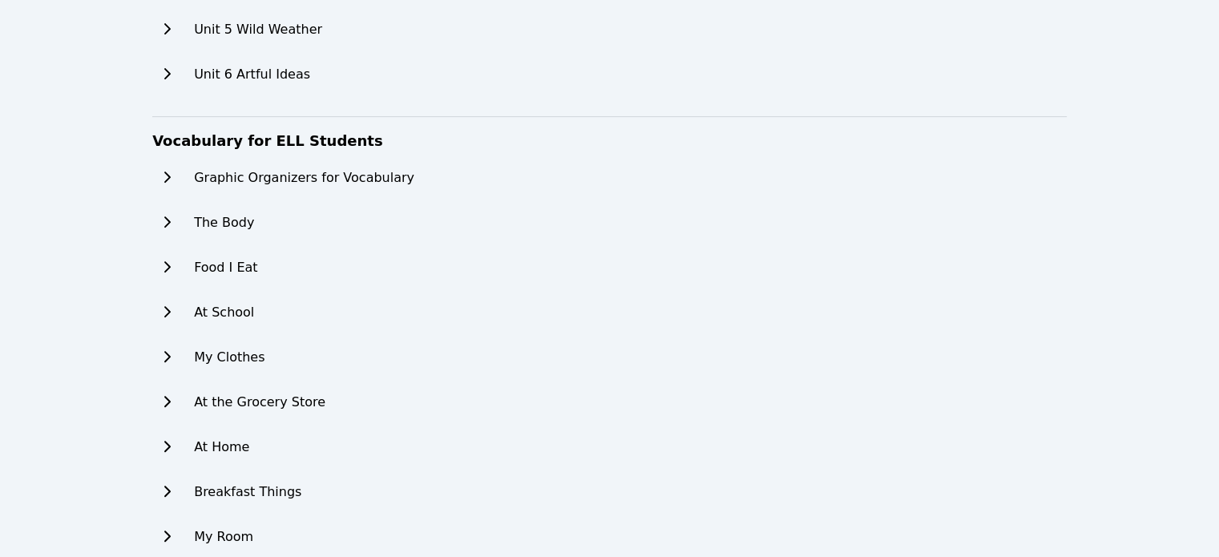
scroll to position [731, 0]
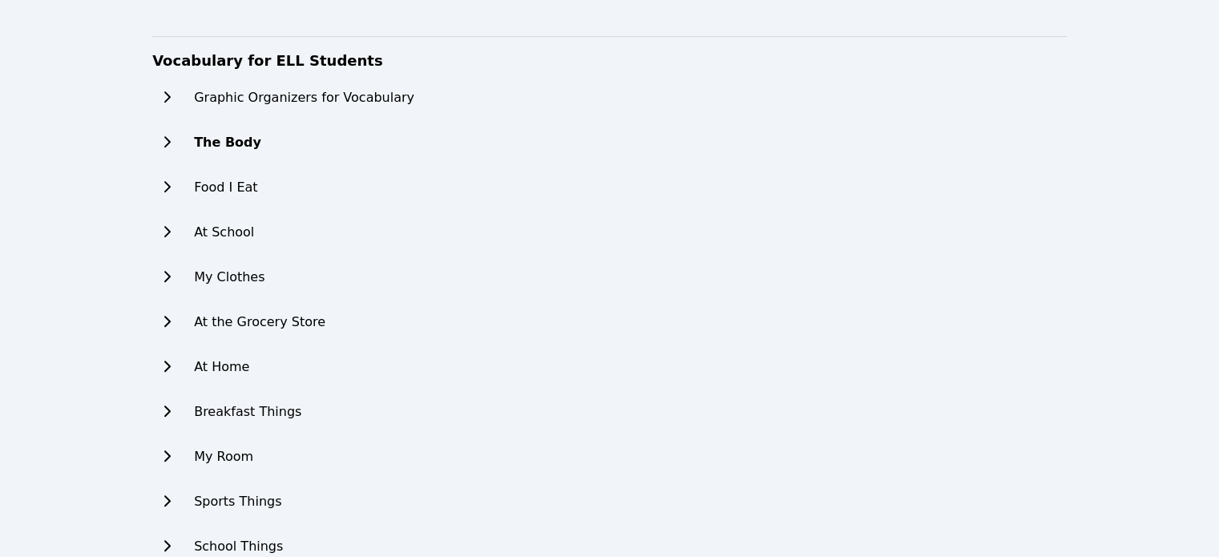
click at [209, 139] on h2 "The Body" at bounding box center [227, 142] width 67 height 19
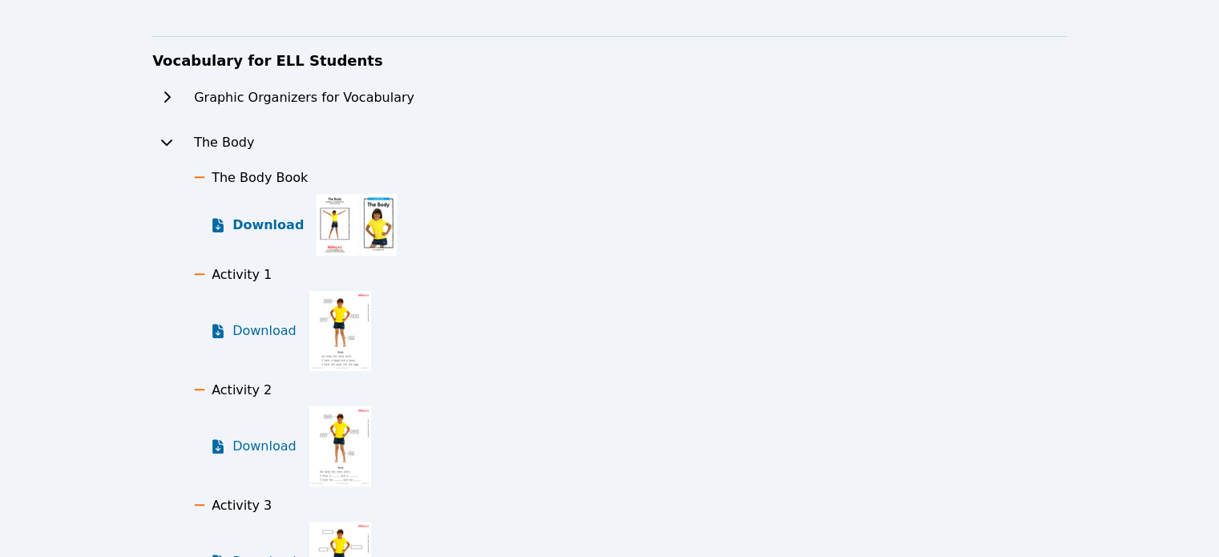
click at [258, 199] on link "Download" at bounding box center [257, 225] width 94 height 62
click at [279, 332] on span "Download" at bounding box center [267, 330] width 71 height 19
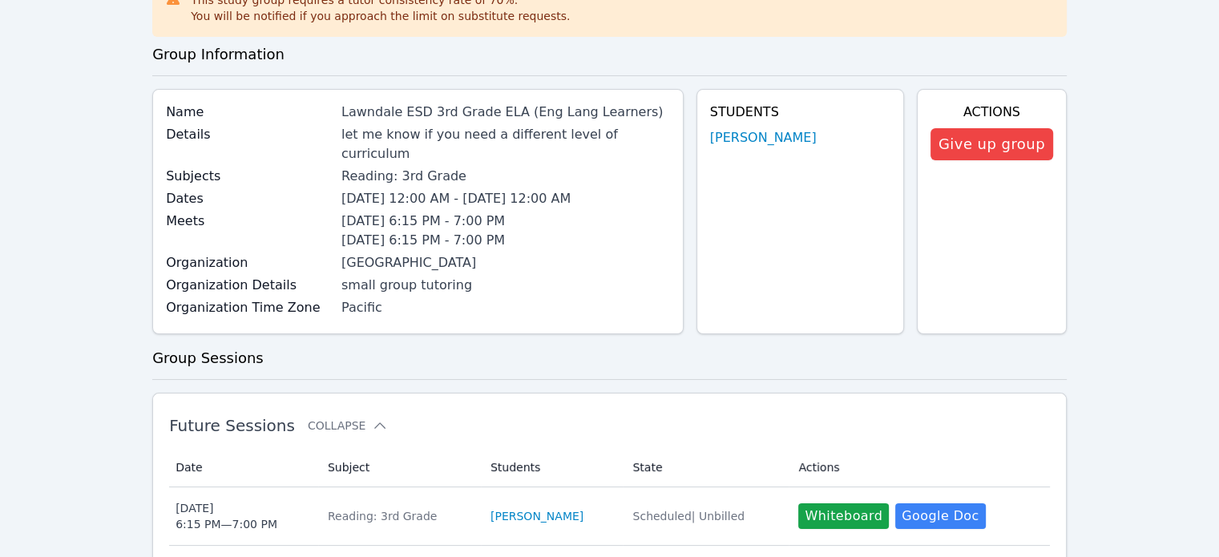
scroll to position [97, 0]
